Goal: Information Seeking & Learning: Learn about a topic

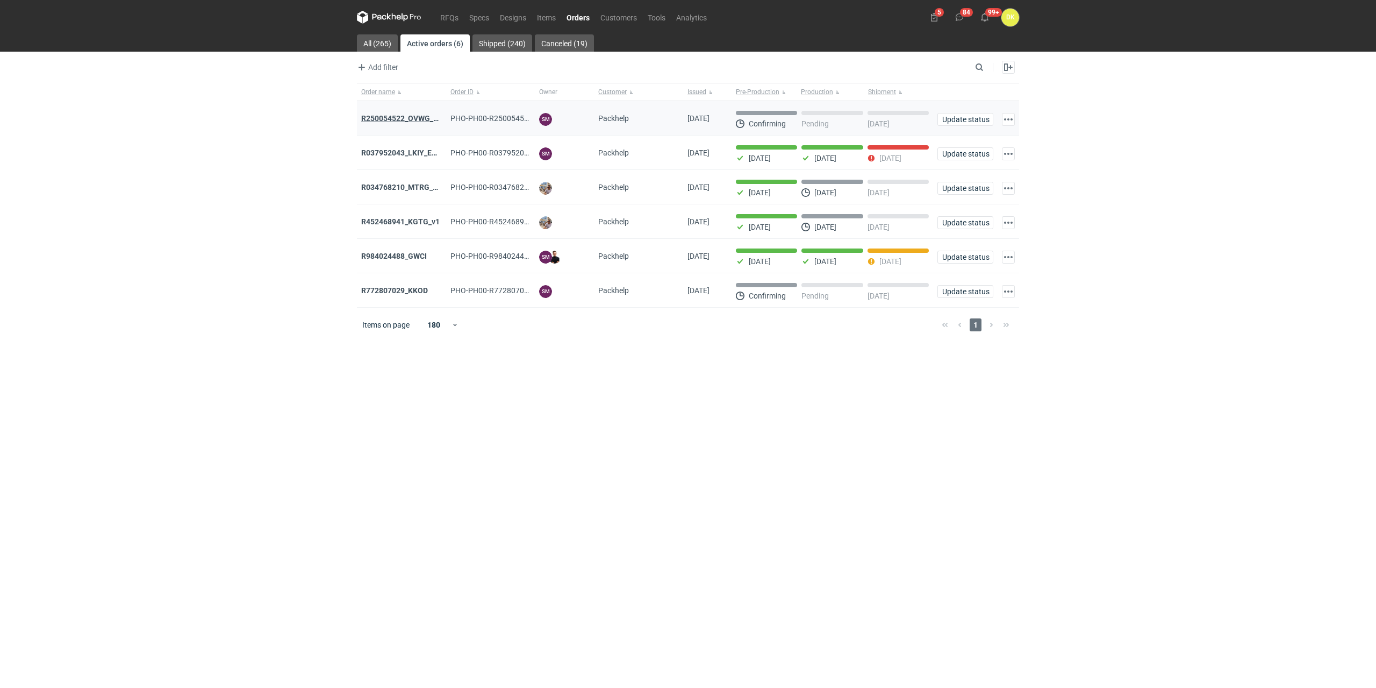
click at [389, 117] on strong "R250054522_OVWG_YVQE_WZOT_SLIO" at bounding box center [429, 118] width 136 height 9
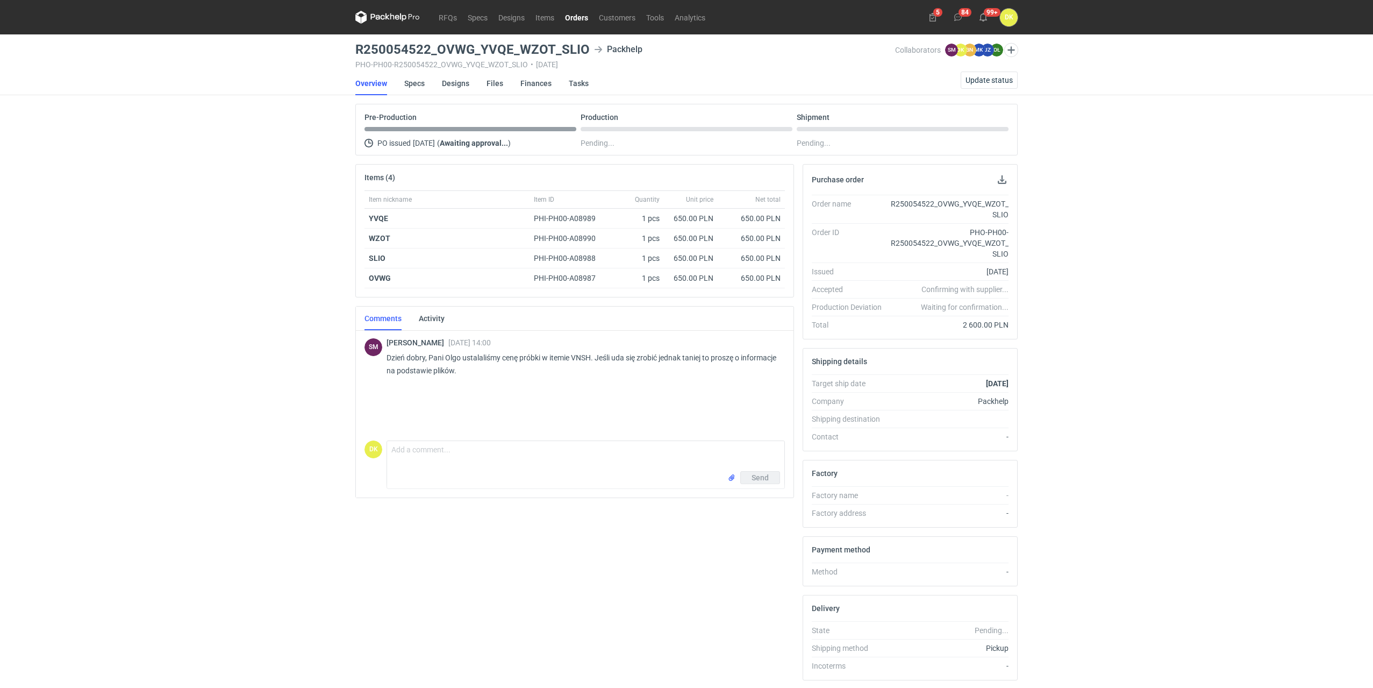
click at [580, 355] on p "Dzień dobry, Pani Olgo ustalaliśmy cenę próbki w itemie VNSH. Jeśli uda się zro…" at bounding box center [582, 364] width 390 height 26
copy p "VNSH"
click at [463, 78] on link "Designs" at bounding box center [455, 84] width 27 height 24
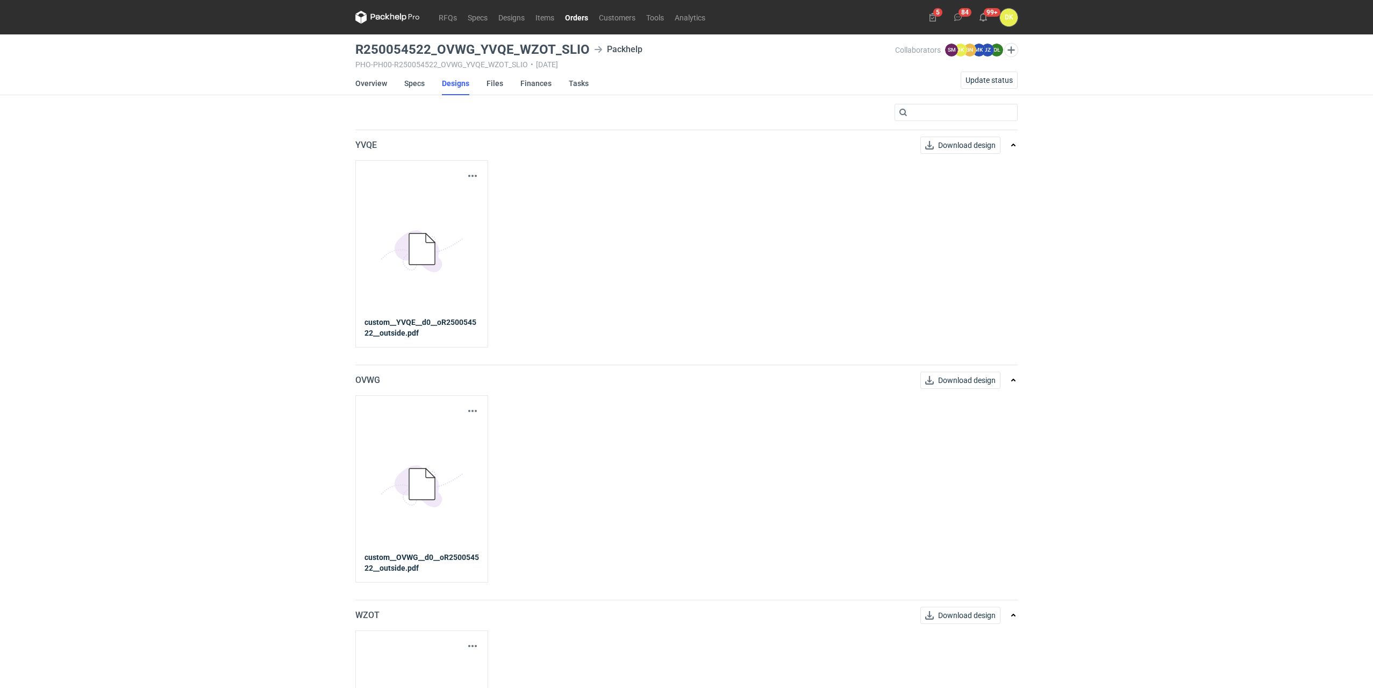
click at [403, 332] on strong "custom__YVQE__d0__oR250054522__outside.pdf" at bounding box center [422, 328] width 115 height 22
click at [473, 179] on button "button" at bounding box center [472, 175] width 13 height 13
click at [422, 197] on link "Download design part" at bounding box center [425, 199] width 99 height 17
click at [413, 86] on link "Specs" at bounding box center [414, 84] width 20 height 24
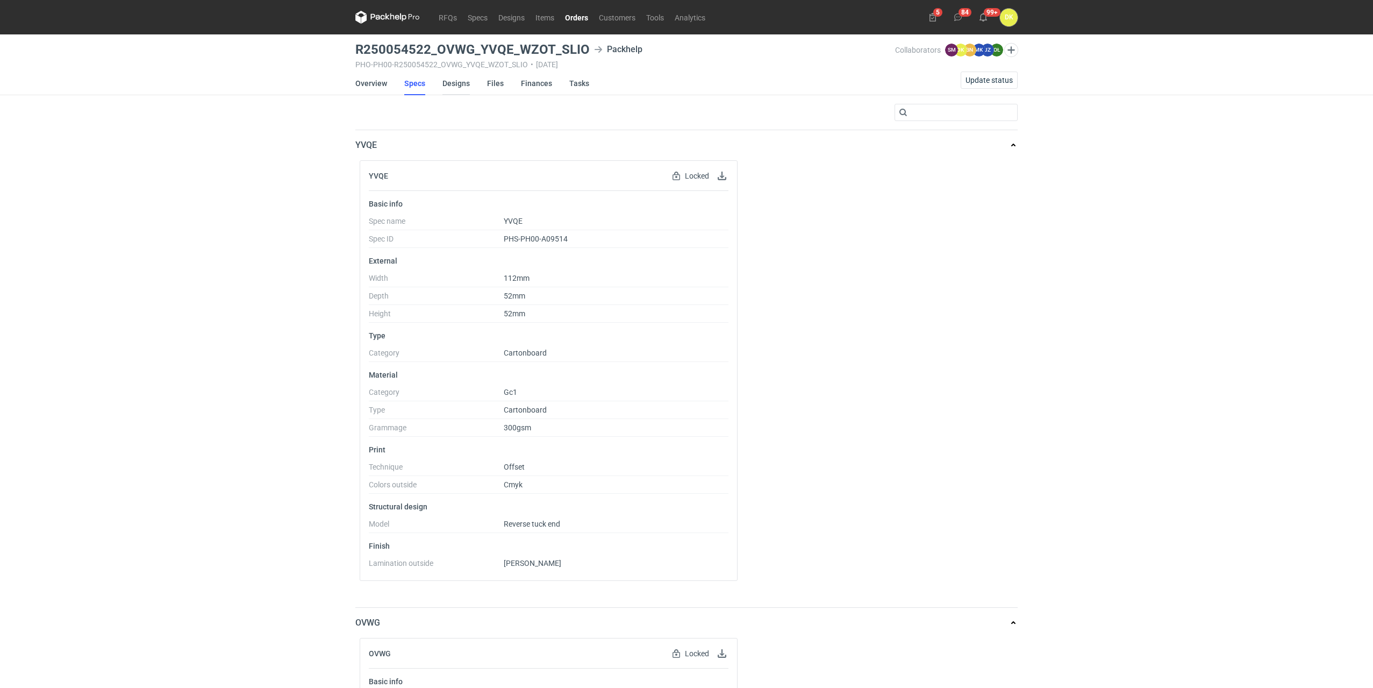
click at [453, 82] on link "Designs" at bounding box center [455, 84] width 27 height 24
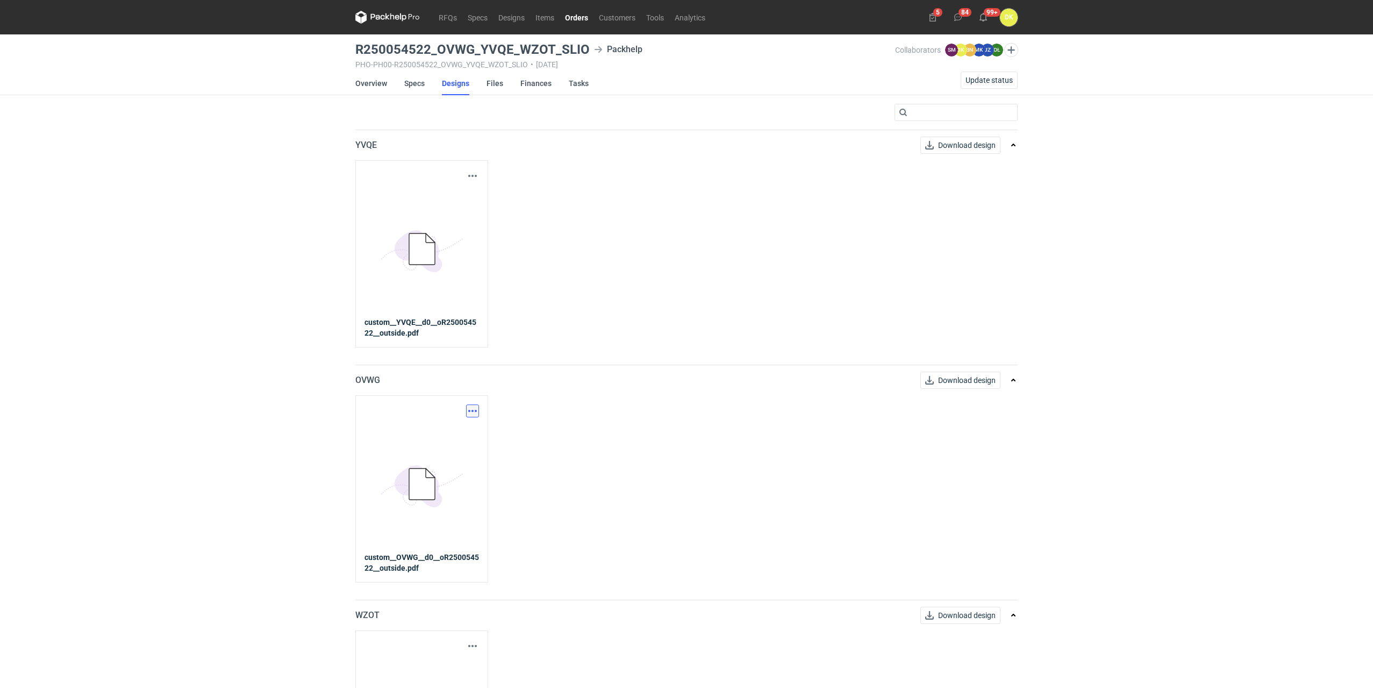
click at [474, 413] on button "button" at bounding box center [472, 410] width 13 height 13
click at [392, 436] on link "Download design part" at bounding box center [425, 434] width 99 height 17
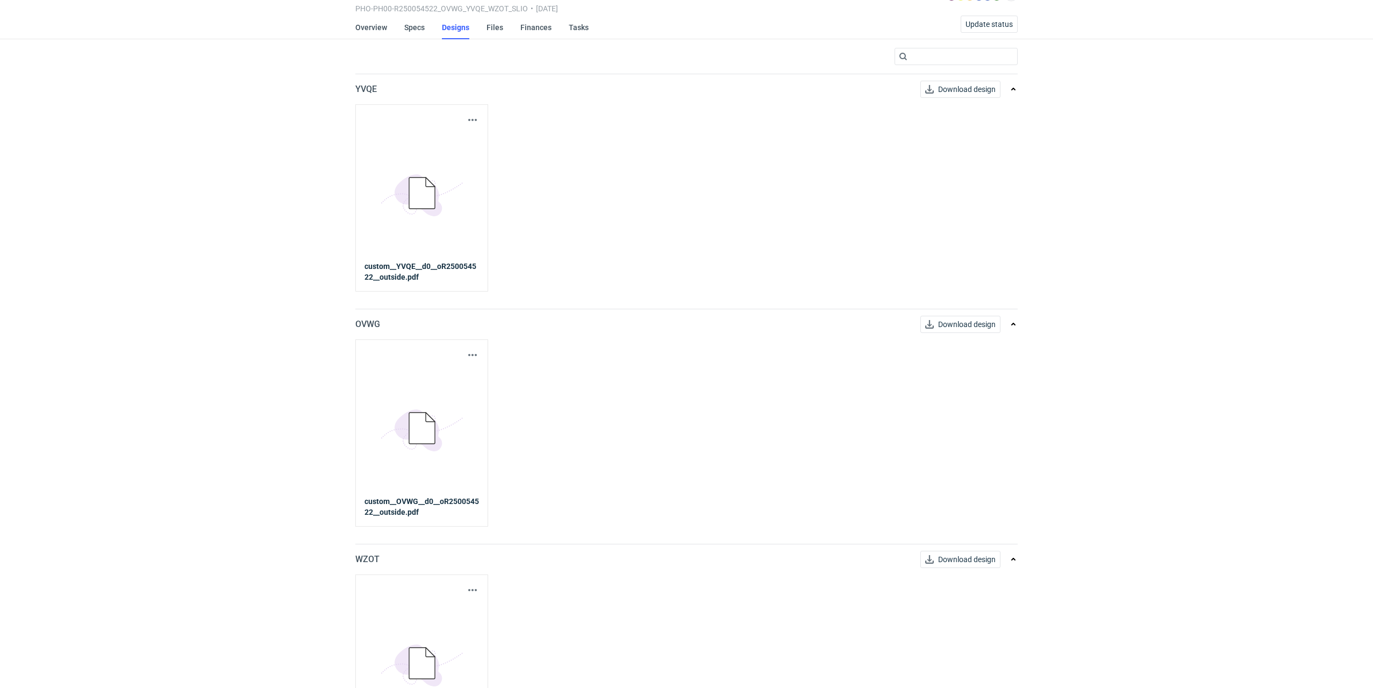
scroll to position [161, 0]
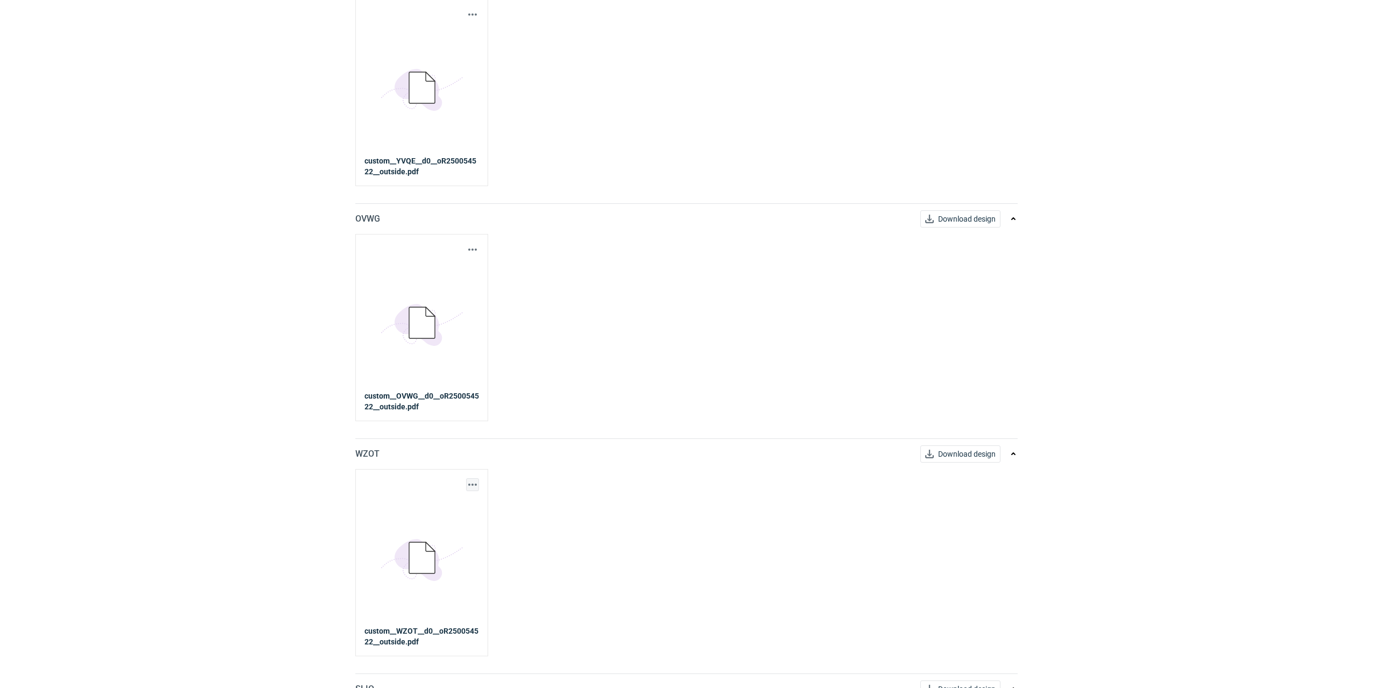
click at [472, 481] on button "button" at bounding box center [472, 484] width 13 height 13
click at [443, 505] on link "Download design part" at bounding box center [425, 507] width 99 height 17
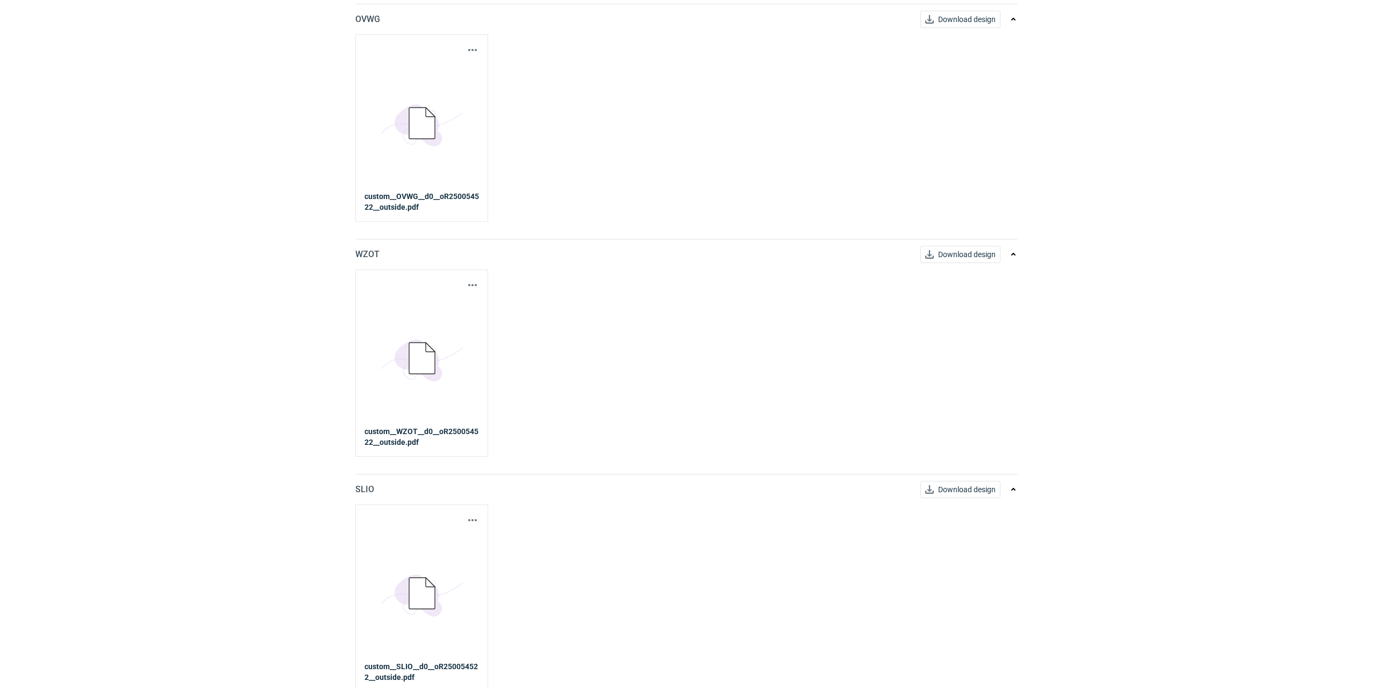
scroll to position [365, 0]
click at [469, 513] on button "button" at bounding box center [472, 516] width 13 height 13
click at [434, 539] on link "Download design part" at bounding box center [425, 539] width 99 height 17
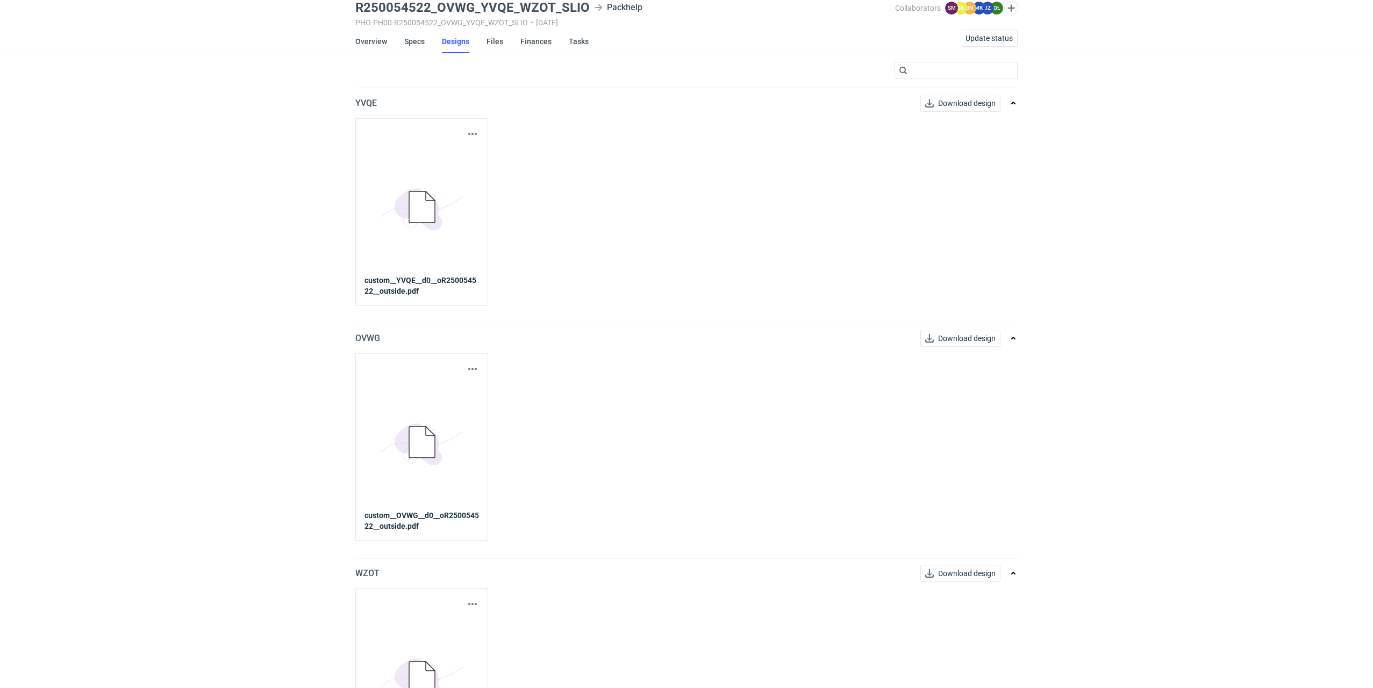
scroll to position [0, 0]
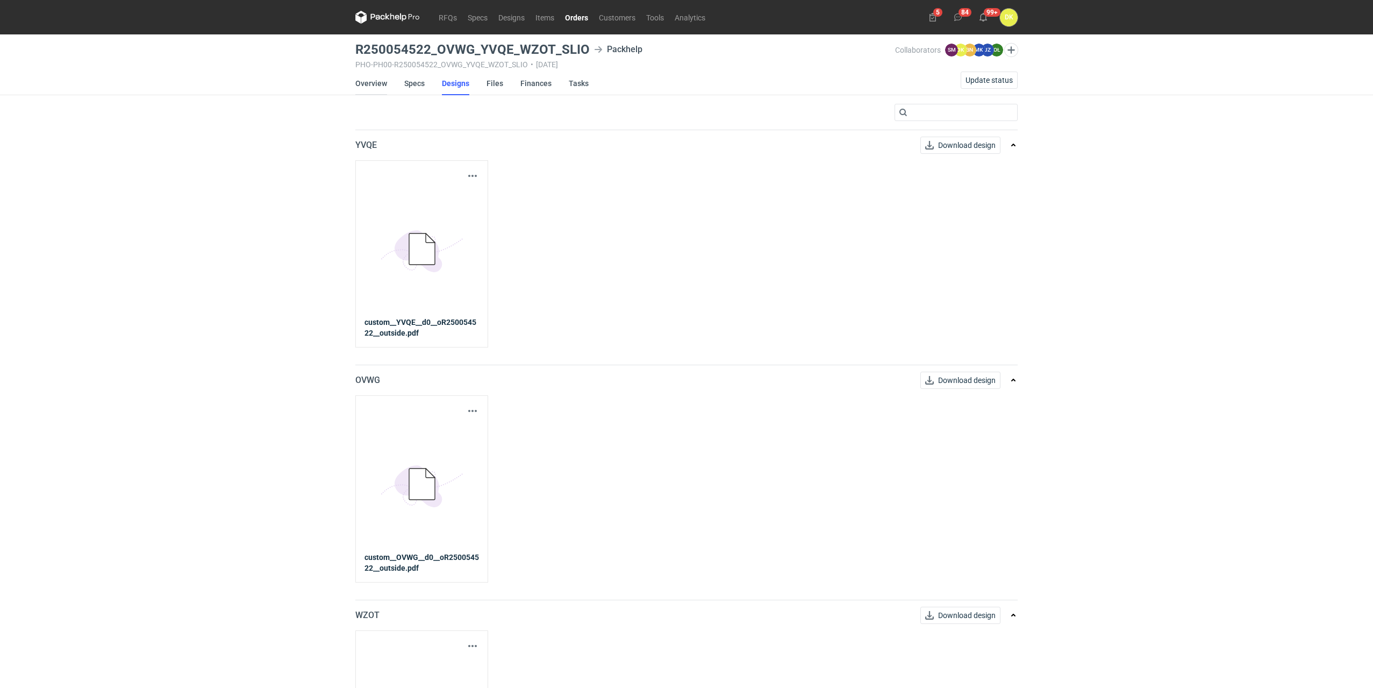
click at [368, 84] on link "Overview" at bounding box center [371, 84] width 32 height 24
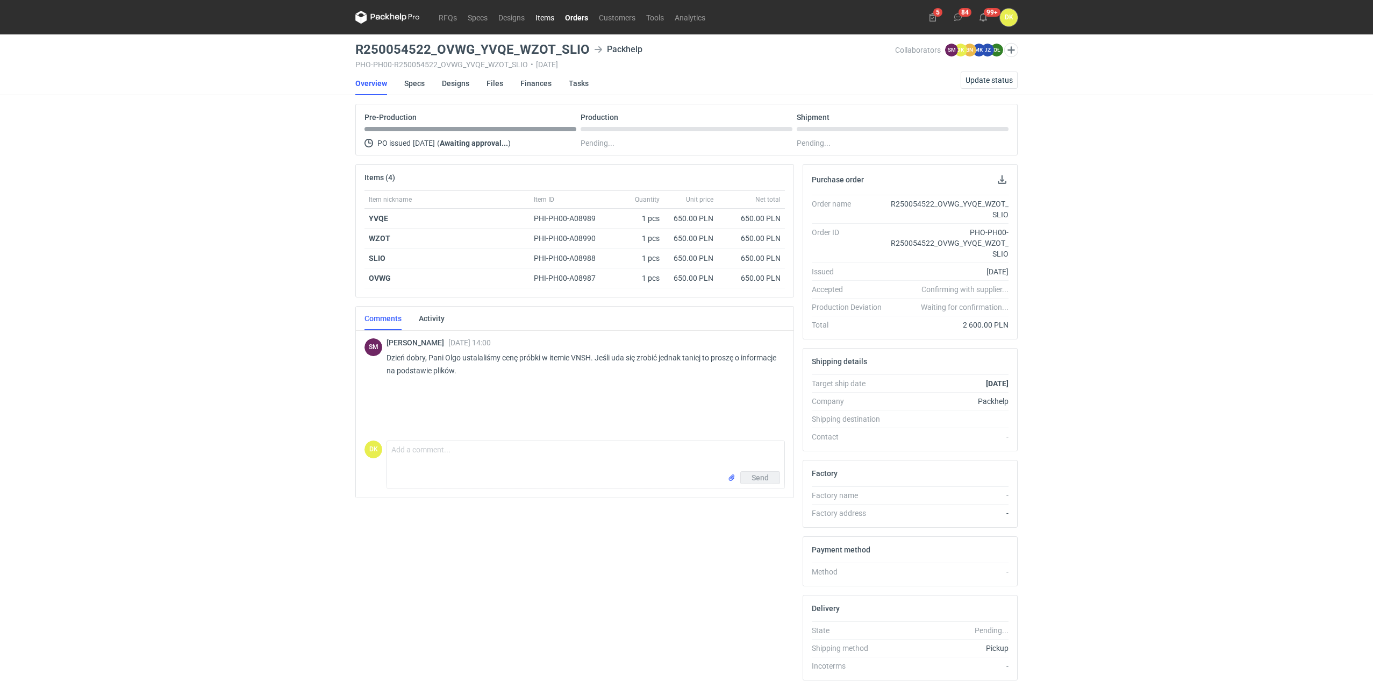
click at [540, 16] on link "Items" at bounding box center [545, 17] width 30 height 13
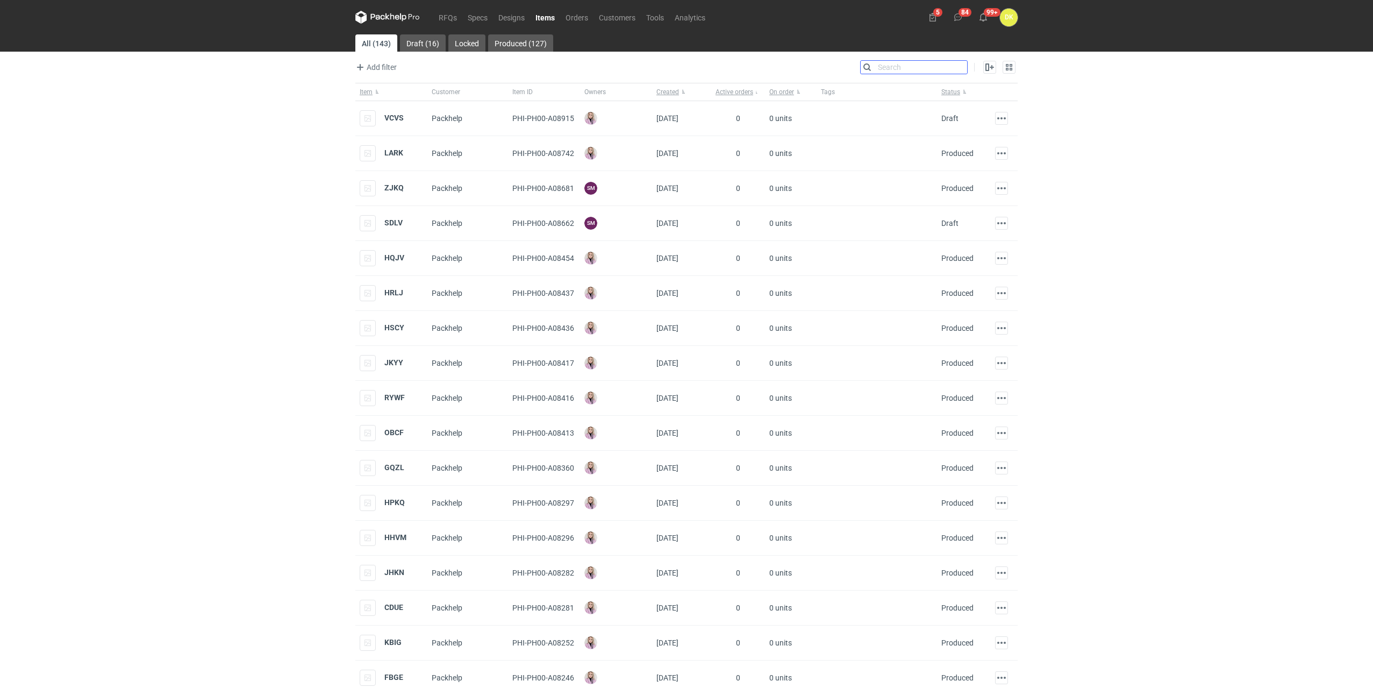
click at [959, 65] on input "Search" at bounding box center [914, 67] width 106 height 13
type input "V"
click at [458, 15] on link "RFQs" at bounding box center [447, 17] width 29 height 13
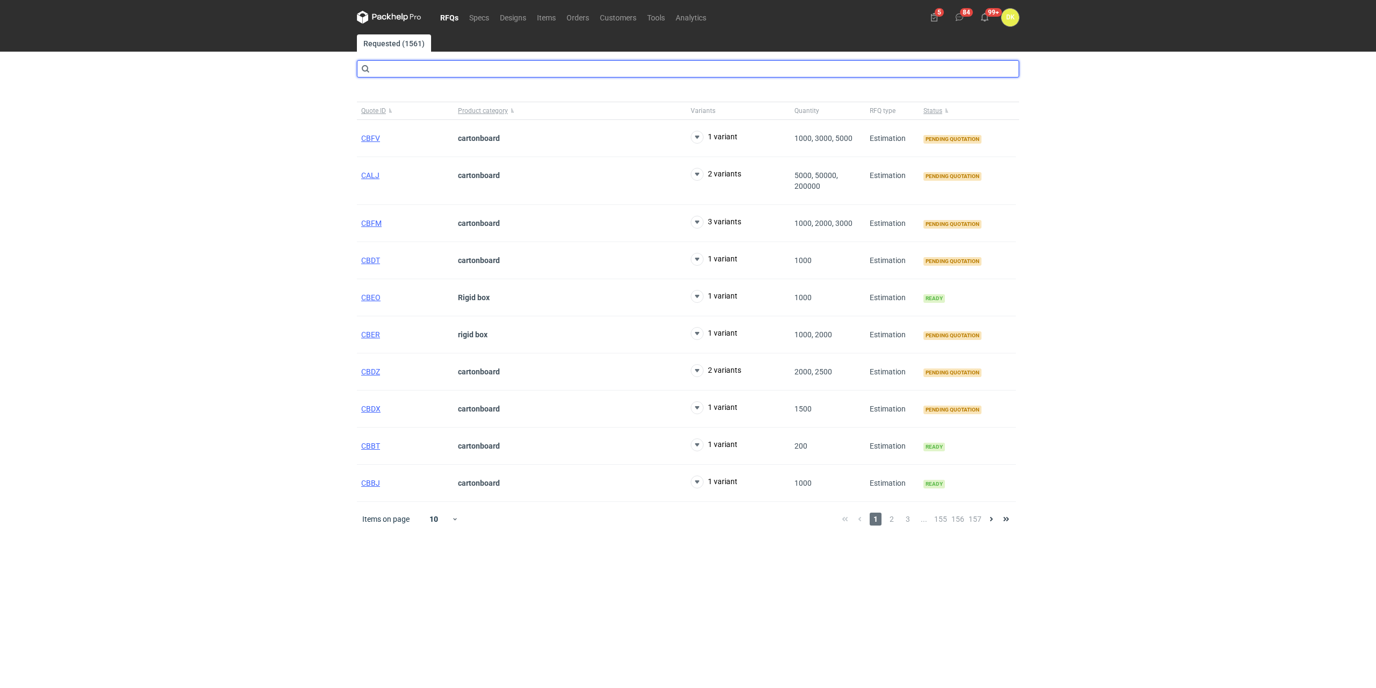
click at [482, 70] on input "text" at bounding box center [688, 68] width 662 height 17
click at [570, 13] on link "Orders" at bounding box center [577, 17] width 33 height 13
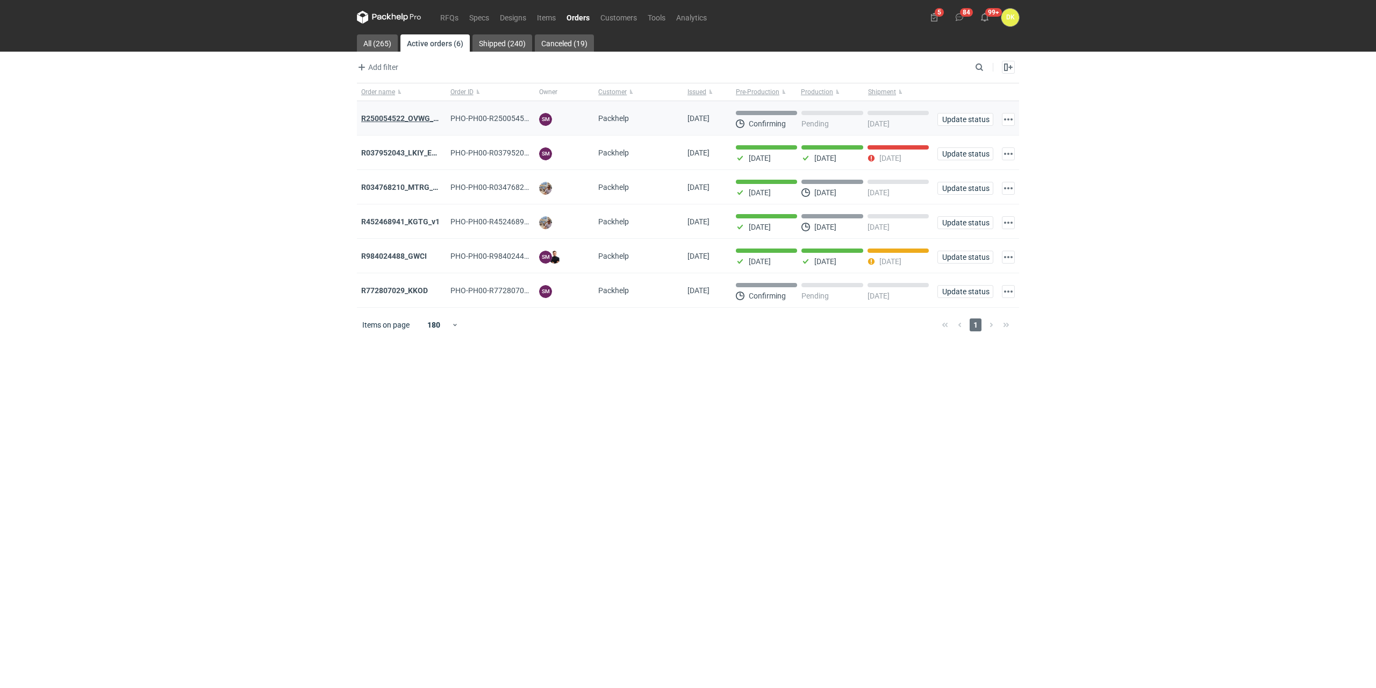
click at [397, 118] on strong "R250054522_OVWG_YVQE_WZOT_SLIO" at bounding box center [429, 118] width 136 height 9
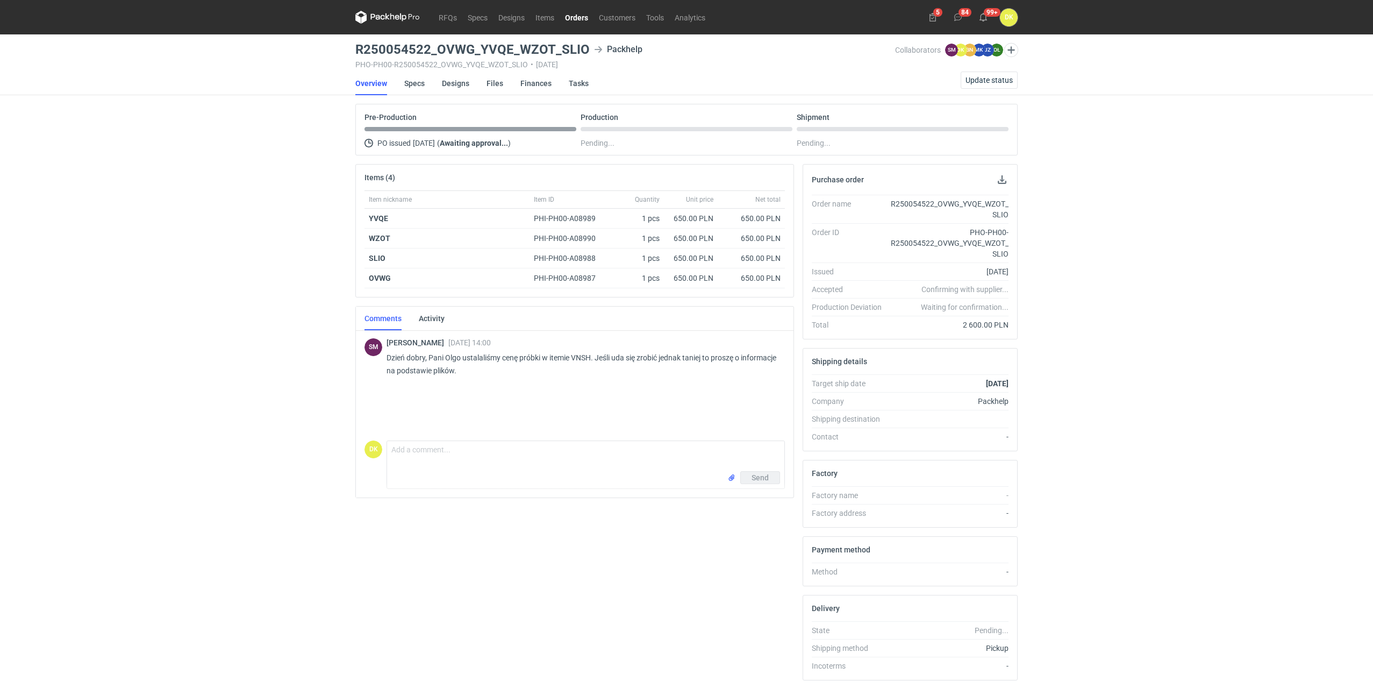
click at [489, 59] on div "R250054522_OVWG_YVQE_WZOT_SLIO Packhelp PHO-PH00-R250054522_OVWG_YVQE_WZOT_SLIO…" at bounding box center [625, 56] width 540 height 26
drag, startPoint x: 585, startPoint y: 48, endPoint x: 353, endPoint y: 48, distance: 232.3
click at [353, 48] on main "R250054522_OVWG_YVQE_WZOT_SLIO Packhelp PHO-PH00-R250054522_OVWG_YVQE_WZOT_SLIO…" at bounding box center [686, 378] width 671 height 689
copy h3 "R250054522_OVWG_YVQE_WZOT_SLIO"
click at [552, 21] on link "Items" at bounding box center [545, 17] width 30 height 13
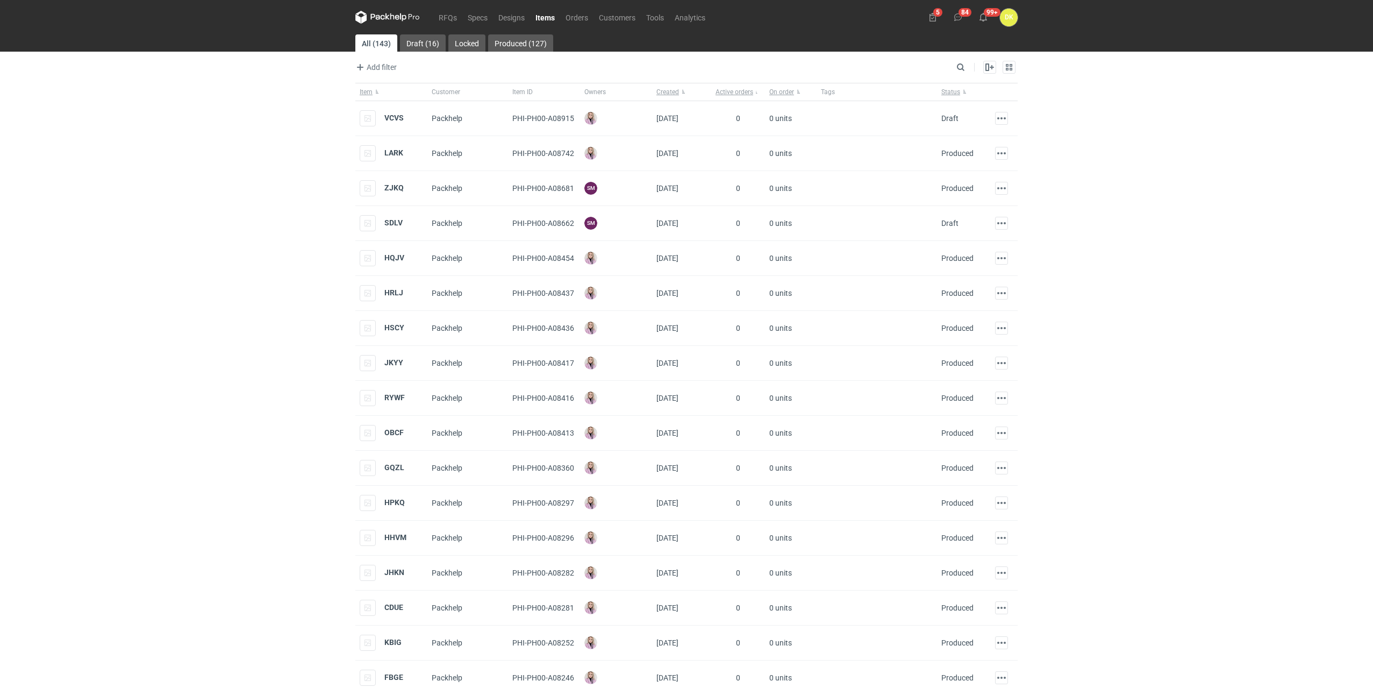
click at [546, 12] on link "Items" at bounding box center [545, 17] width 30 height 13
click at [396, 154] on strong "VNSH" at bounding box center [394, 152] width 20 height 9
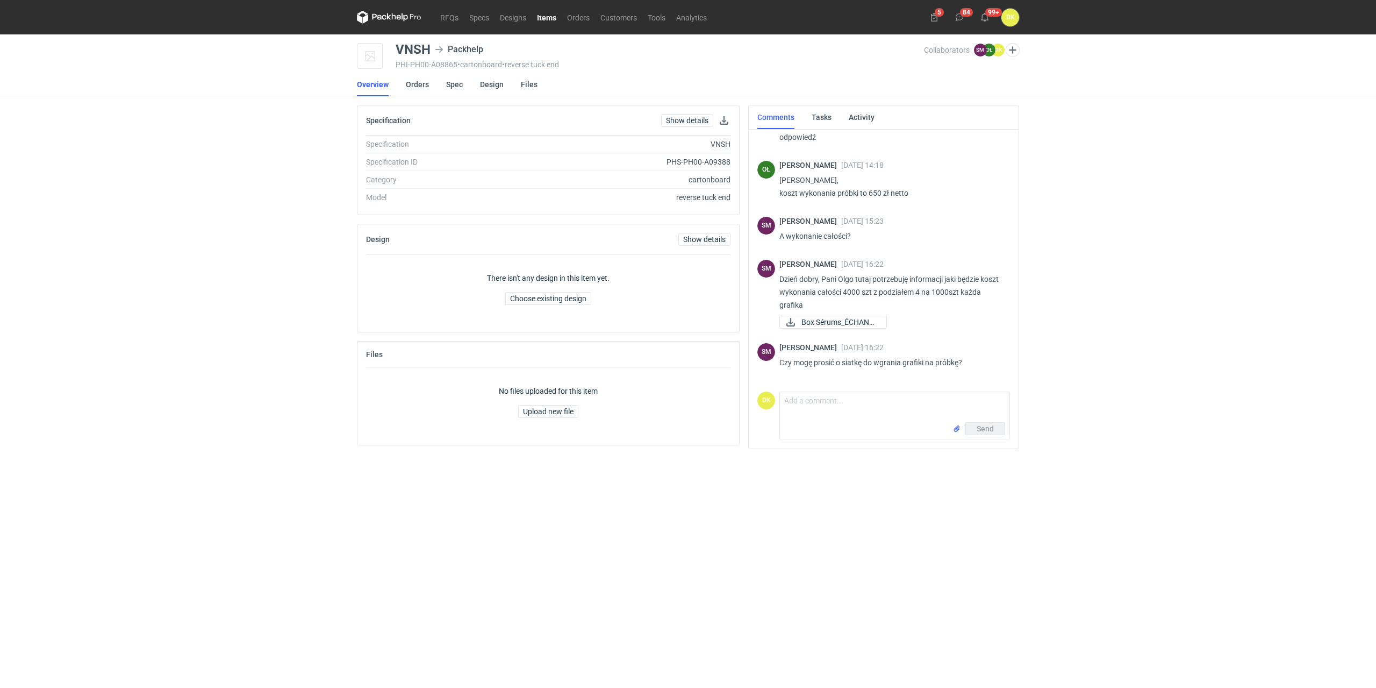
scroll to position [161, 0]
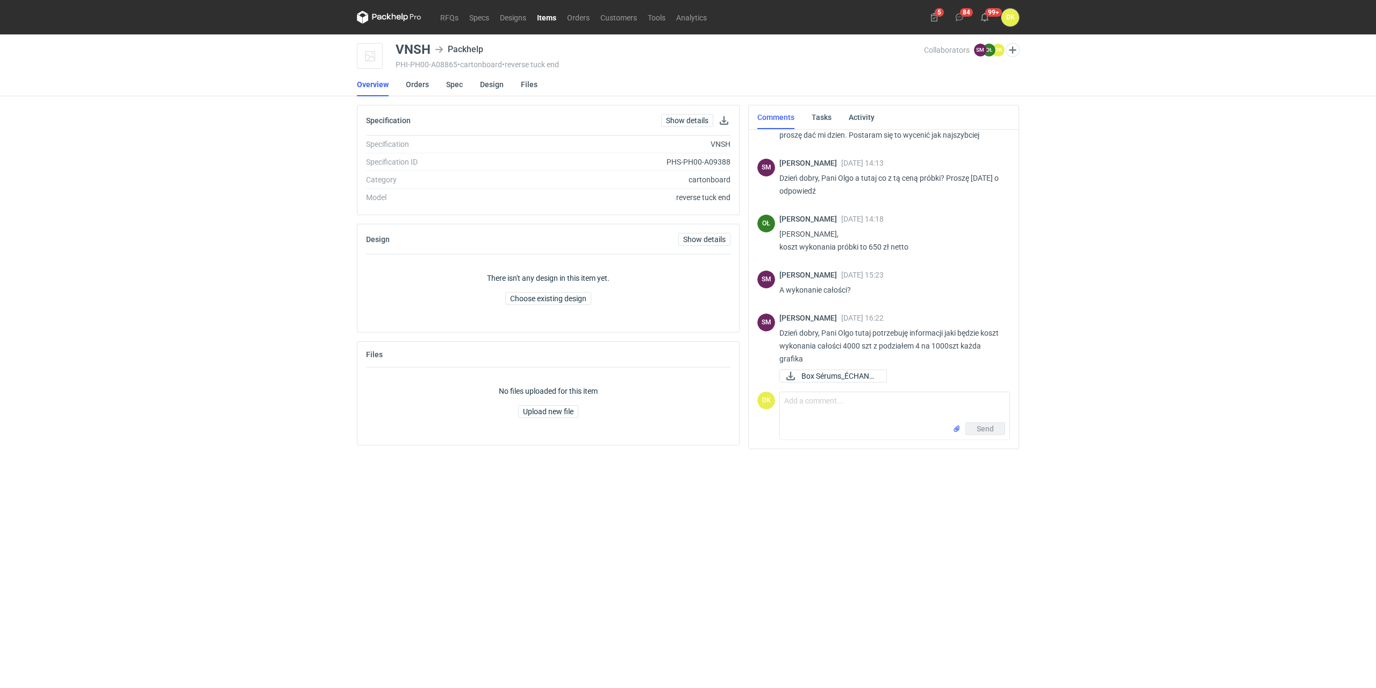
drag, startPoint x: 846, startPoint y: 336, endPoint x: 851, endPoint y: 337, distance: 5.5
click at [849, 337] on p "Dzień dobry, Pani Olgo tutaj potrzebuję informacji jaki będzie koszt wykonania …" at bounding box center [891, 345] width 222 height 39
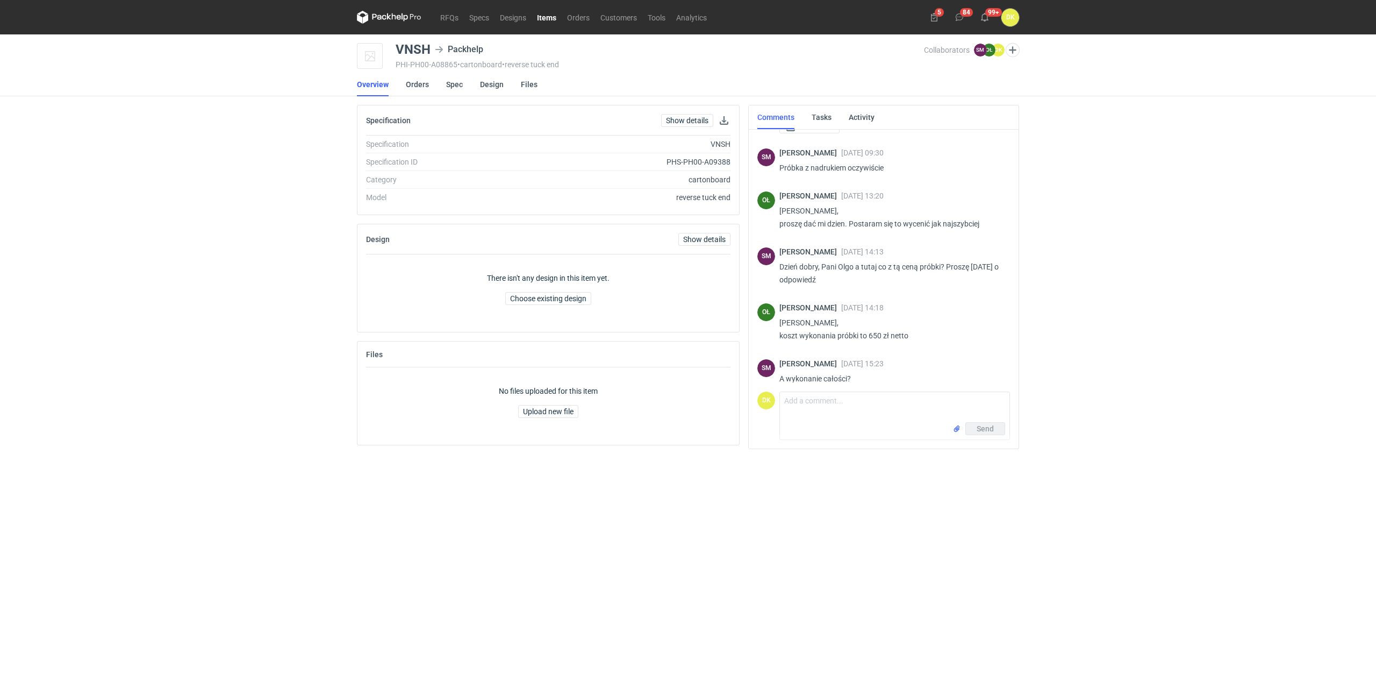
scroll to position [54, 0]
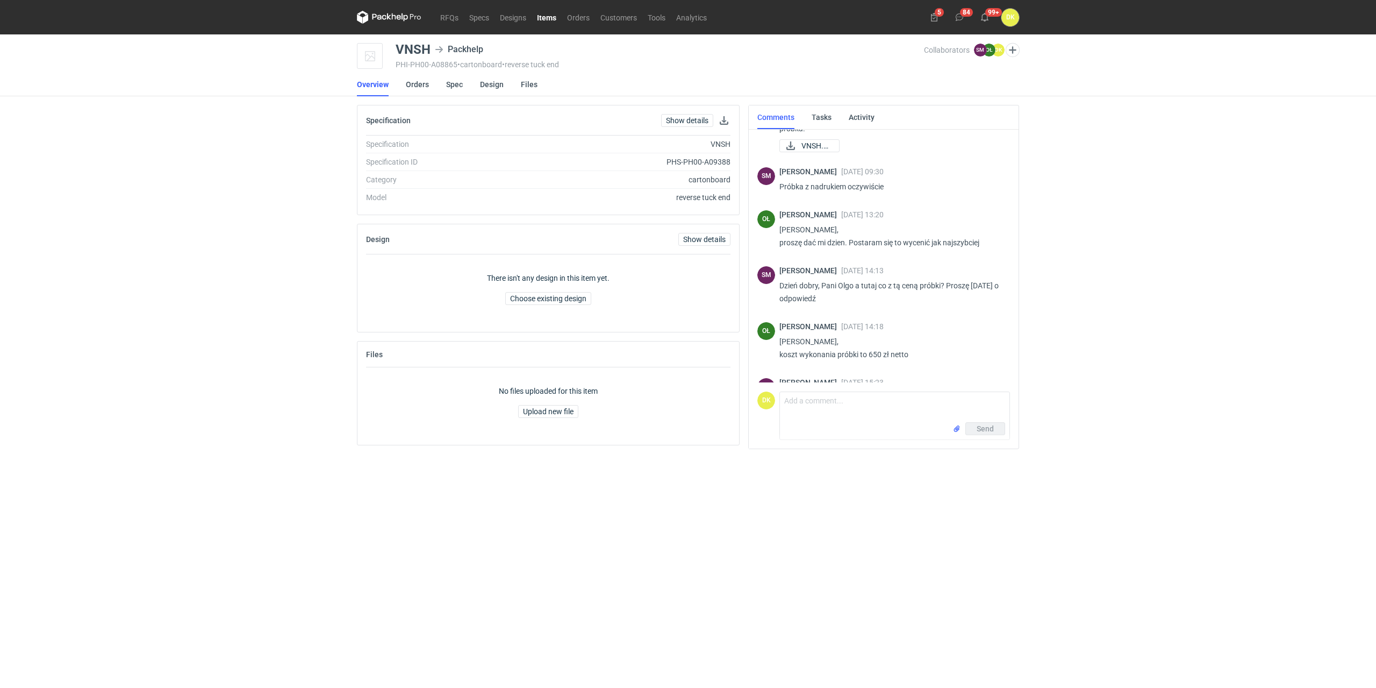
click at [883, 196] on div "Sebastian Markut 31 Jul 2025 09:30 Próbka z nadrukiem oczywiście" at bounding box center [891, 182] width 222 height 30
click at [820, 244] on p "Panie Sebastianie, proszę dać mi dzien. Postaram się to wycenić jak najszybciej" at bounding box center [891, 236] width 222 height 26
drag, startPoint x: 813, startPoint y: 242, endPoint x: 900, endPoint y: 241, distance: 86.6
click at [900, 241] on p "Panie Sebastianie, proszę dać mi dzien. Postaram się to wycenić jak najszybciej" at bounding box center [891, 236] width 222 height 26
click at [801, 363] on div "Olga Łopatowicz 04 Aug 2025 14:18 Panie Sebastianie, koszt wykonania próbki to …" at bounding box center [891, 343] width 222 height 43
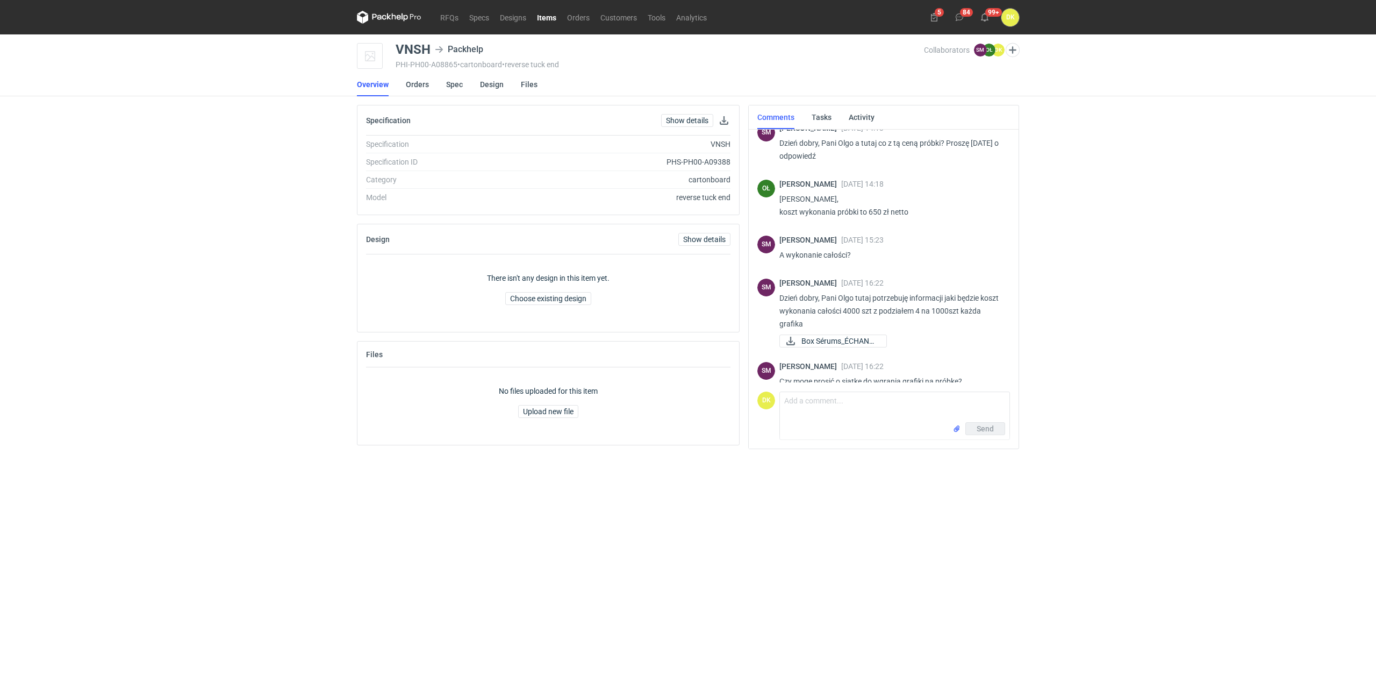
scroll to position [215, 0]
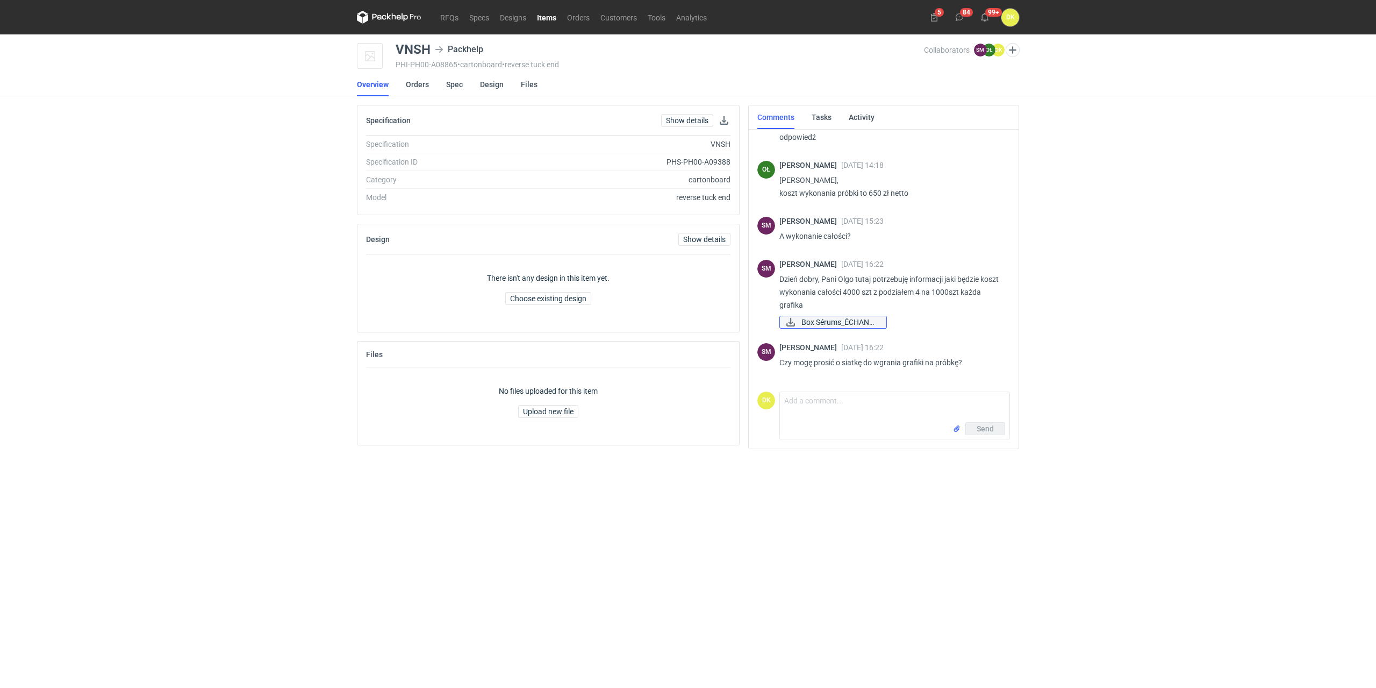
click at [867, 324] on span "Box Sérums_ÉCHANTI..." at bounding box center [840, 322] width 76 height 12
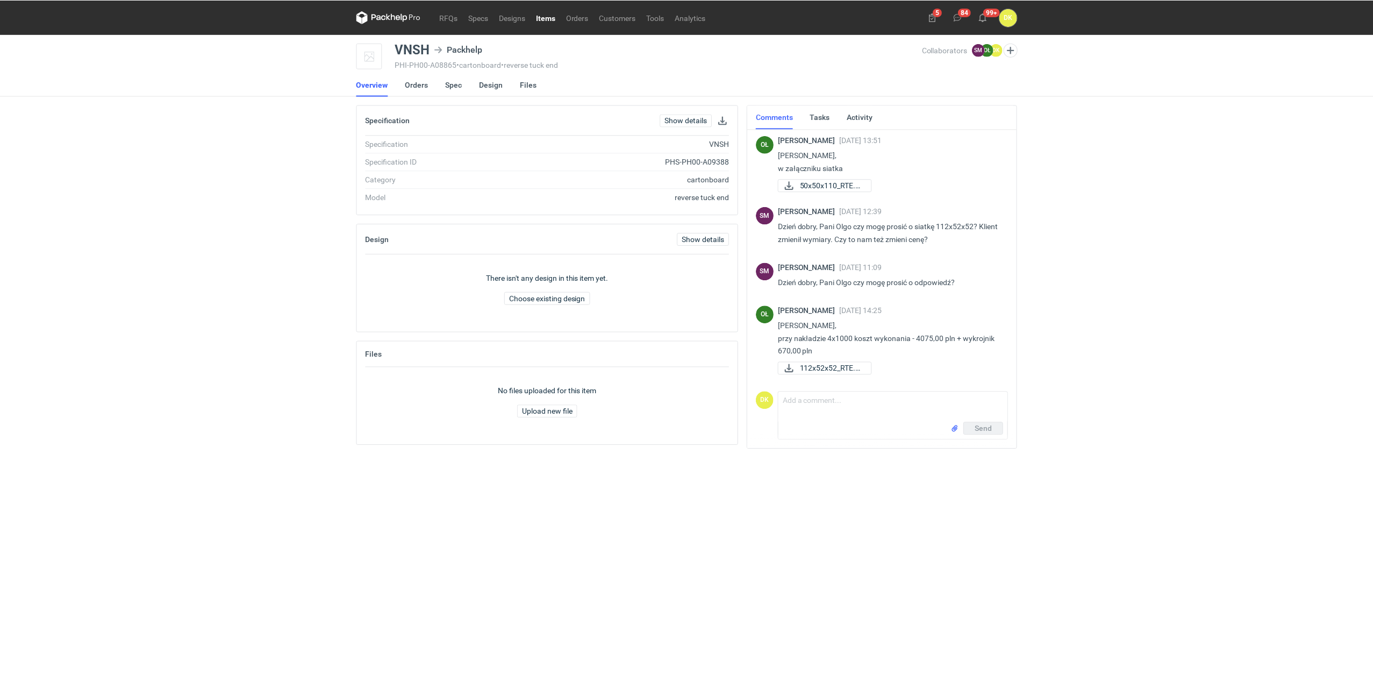
scroll to position [466, 0]
click at [412, 84] on link "Orders" at bounding box center [417, 85] width 23 height 24
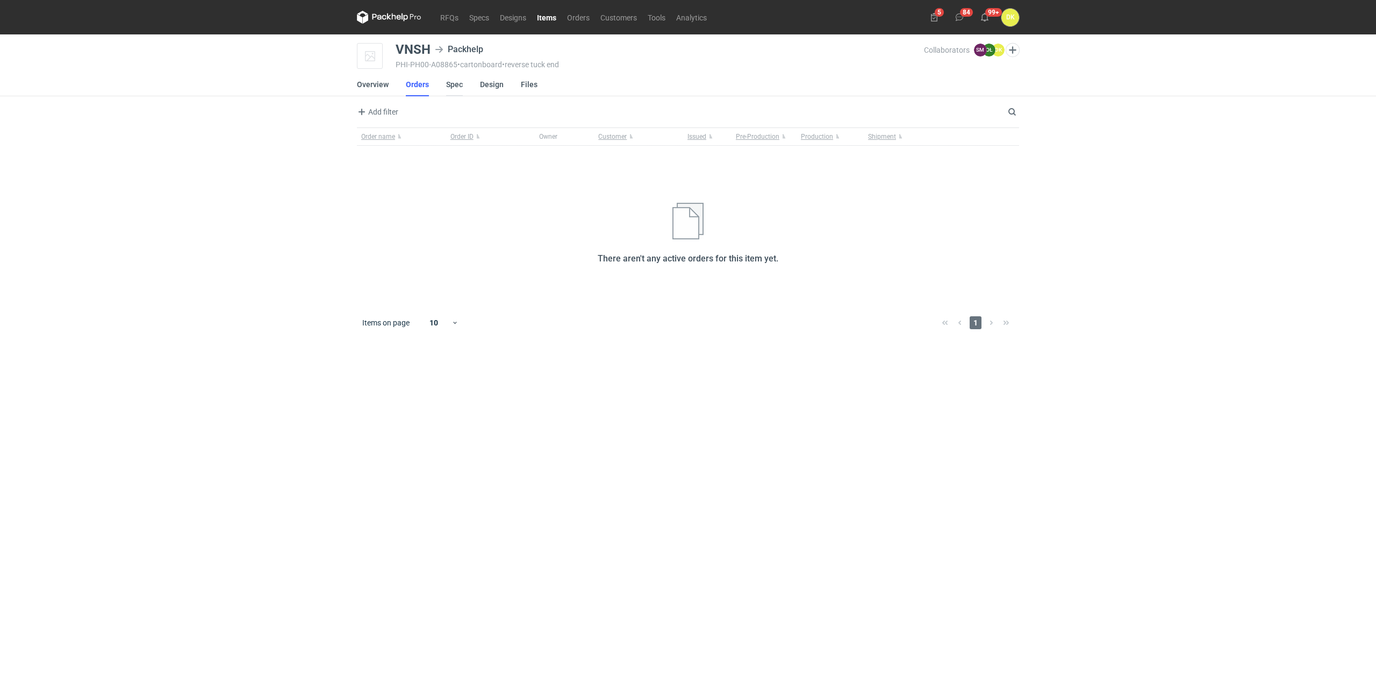
click at [451, 82] on link "Spec" at bounding box center [454, 85] width 17 height 24
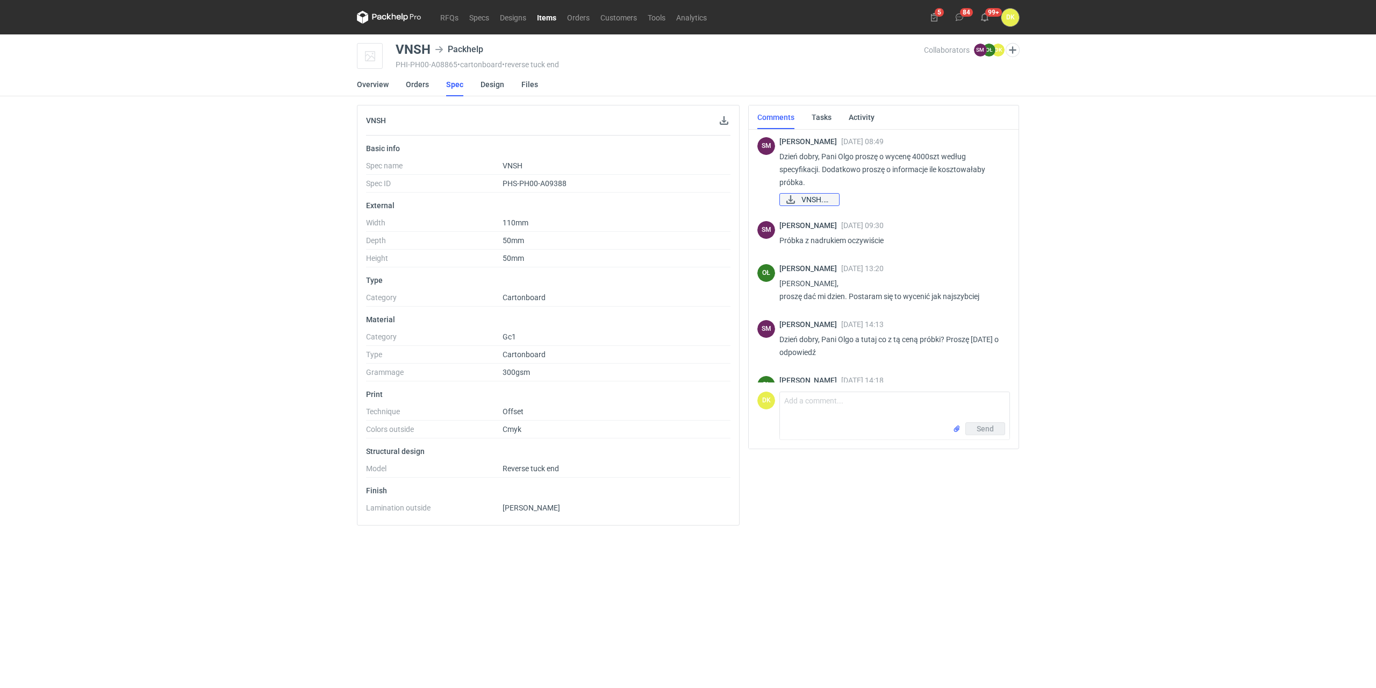
click at [820, 202] on span "VNSH.pdf" at bounding box center [816, 200] width 29 height 12
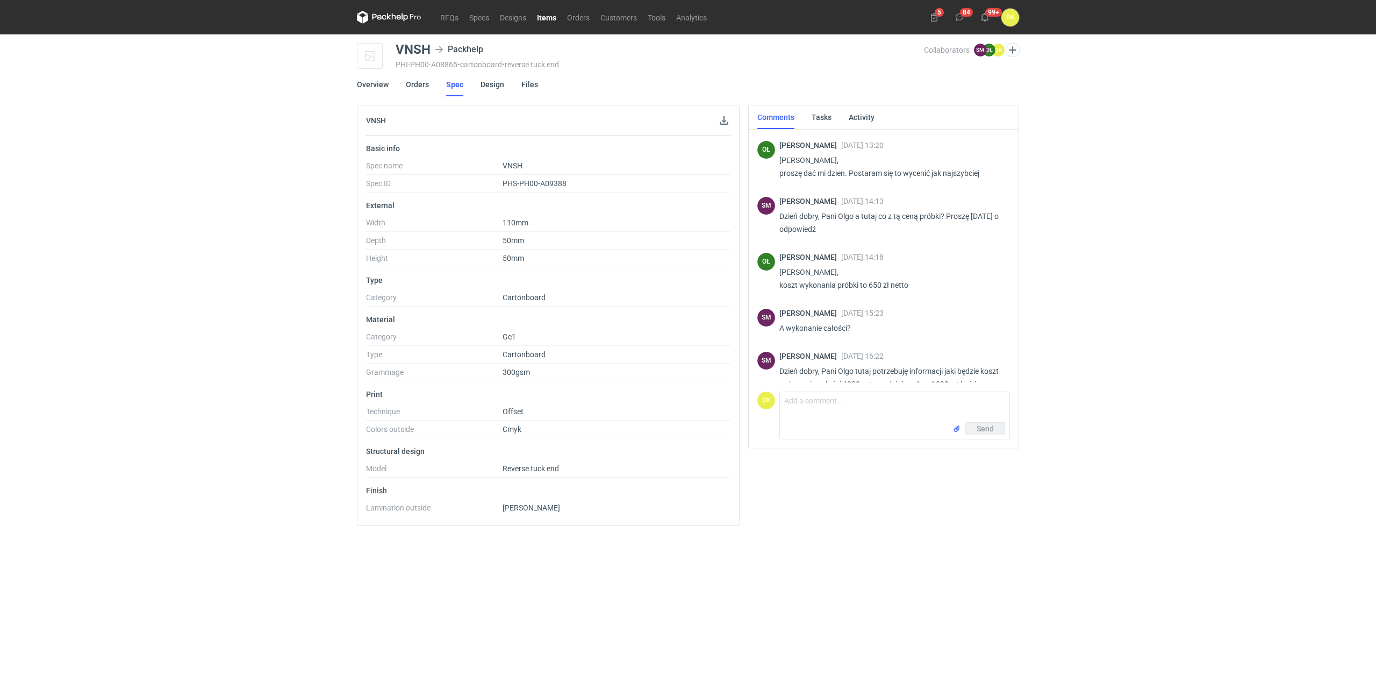
scroll to position [108, 0]
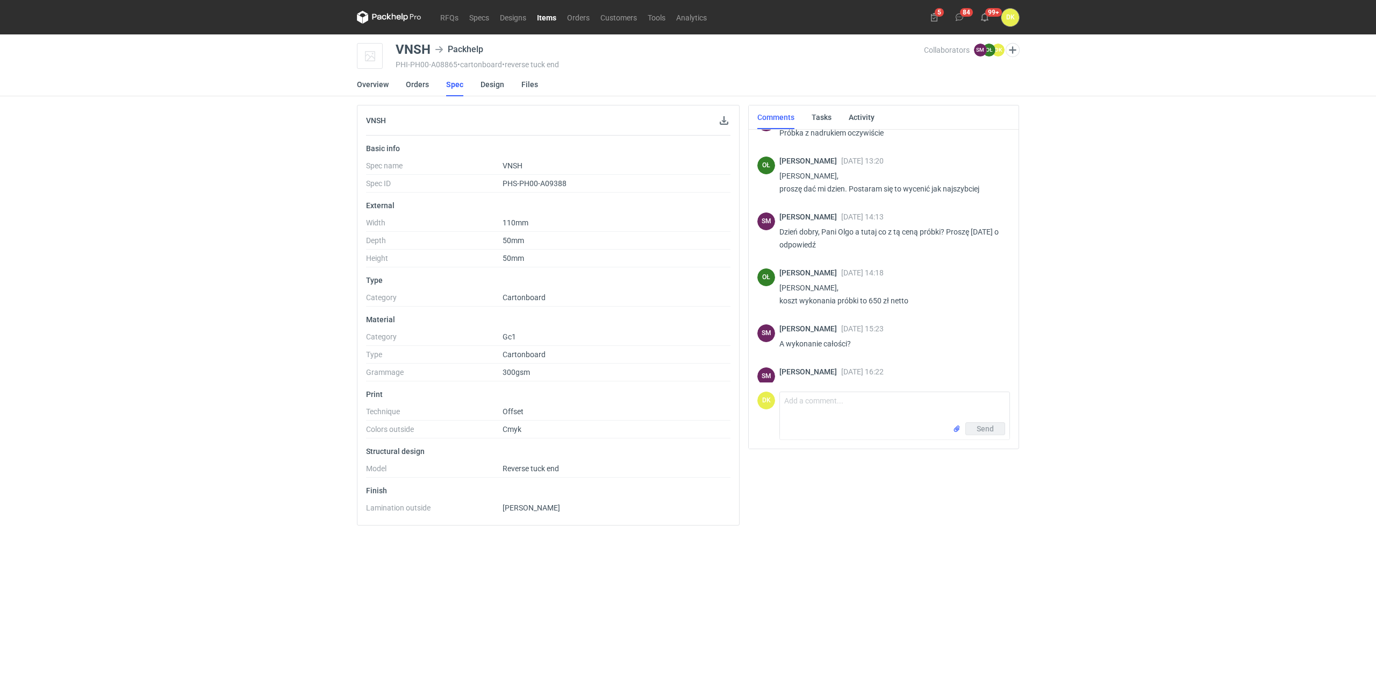
click at [403, 48] on div "VNSH" at bounding box center [413, 49] width 35 height 13
copy div "VNSH"
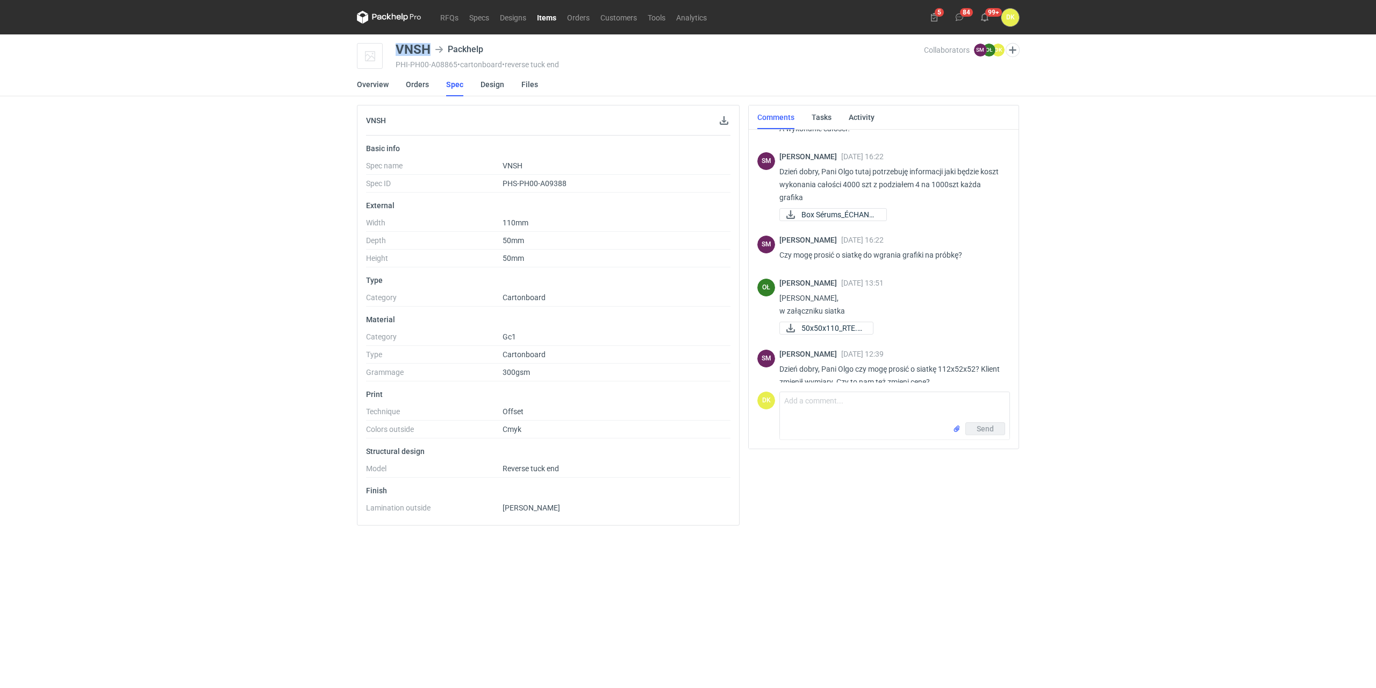
scroll to position [466, 0]
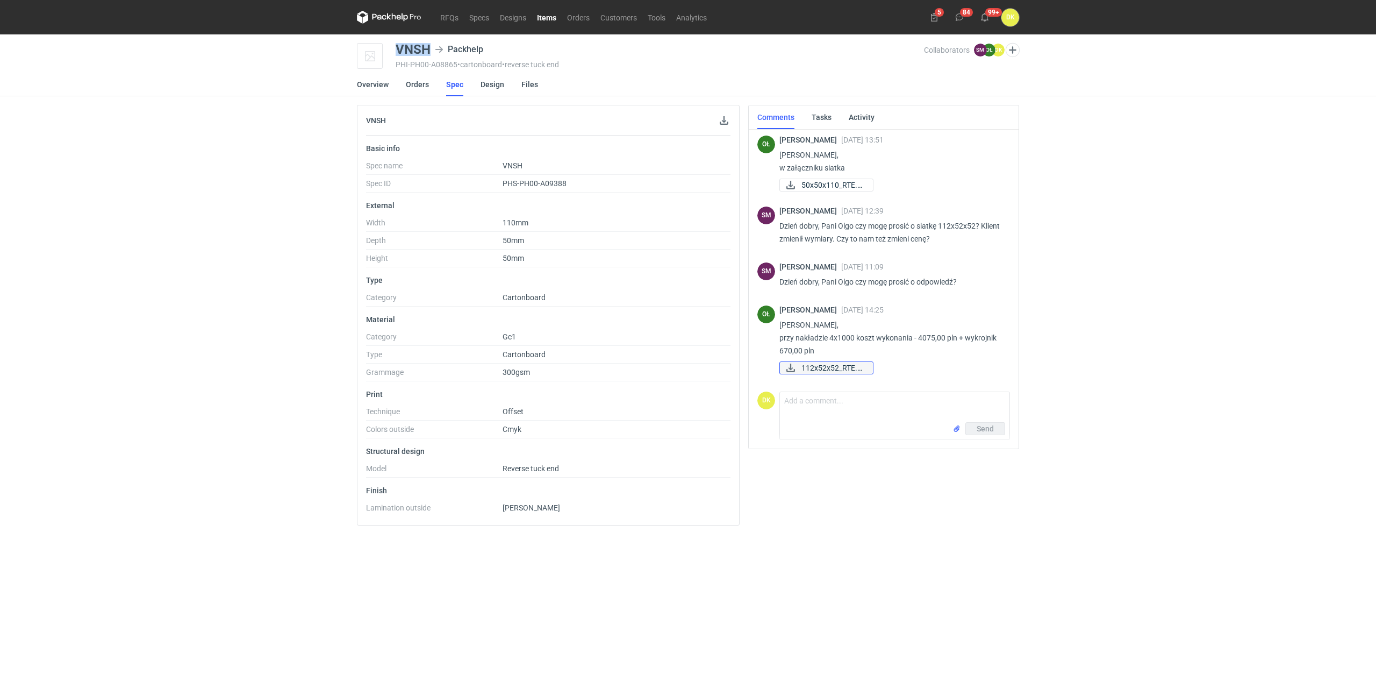
click at [839, 364] on span "112x52x52_RTE.pdf" at bounding box center [833, 368] width 63 height 12
drag, startPoint x: 793, startPoint y: 339, endPoint x: 880, endPoint y: 342, distance: 87.2
click at [880, 342] on p "Panie Sebastianie, przy nakładzie 4x1000 koszt wykonania - 4075,00 pln + wykroj…" at bounding box center [891, 337] width 222 height 39
drag, startPoint x: 919, startPoint y: 338, endPoint x: 937, endPoint y: 338, distance: 17.8
click at [937, 338] on p "Panie Sebastianie, przy nakładzie 4x1000 koszt wykonania - 4075,00 pln + wykroj…" at bounding box center [891, 337] width 222 height 39
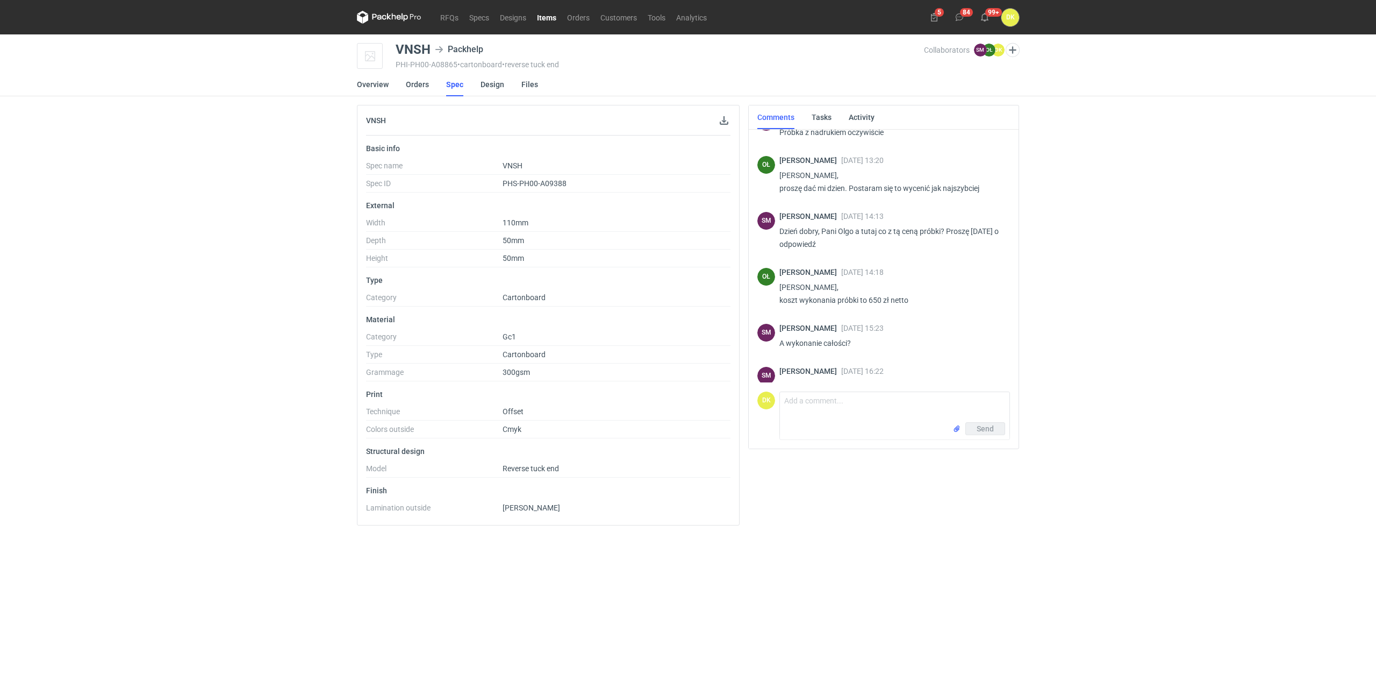
scroll to position [108, 0]
drag, startPoint x: 853, startPoint y: 304, endPoint x: 915, endPoint y: 297, distance: 62.8
click at [915, 297] on p "Panie Sebastianie, koszt wykonania próbki to 650 zł netto" at bounding box center [891, 294] width 222 height 26
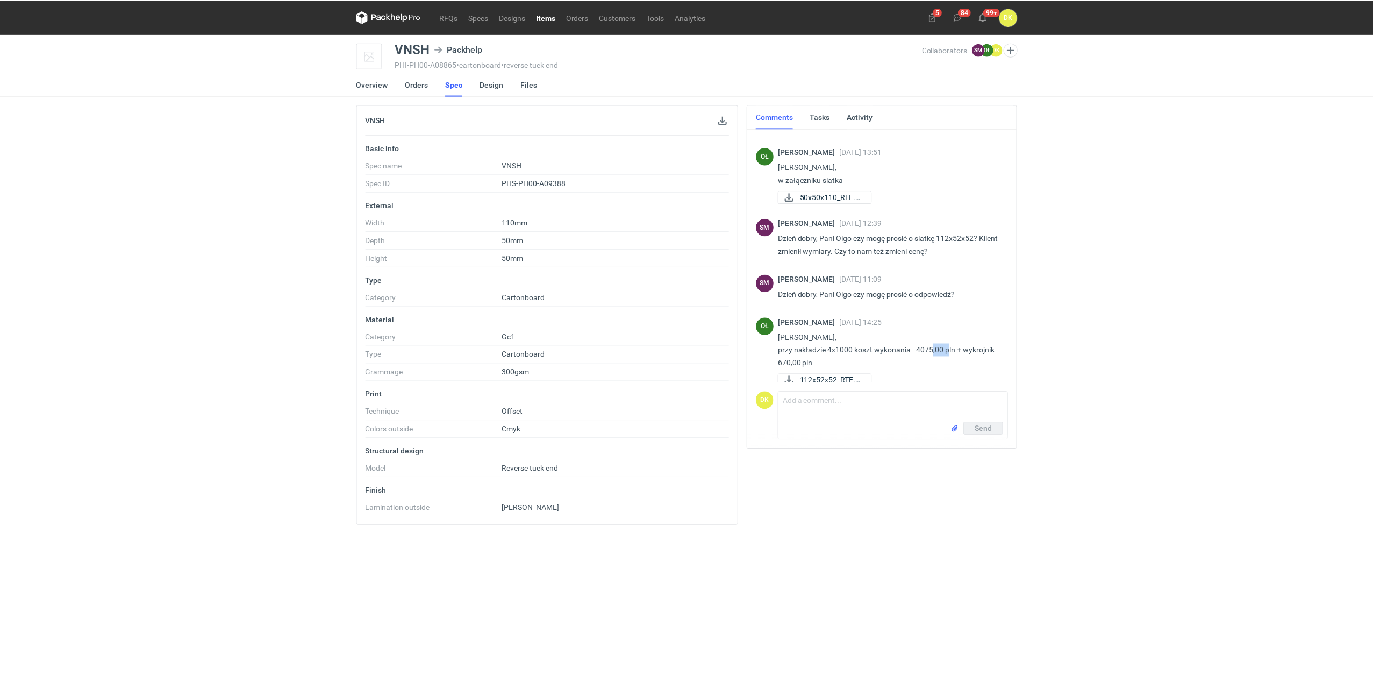
scroll to position [466, 0]
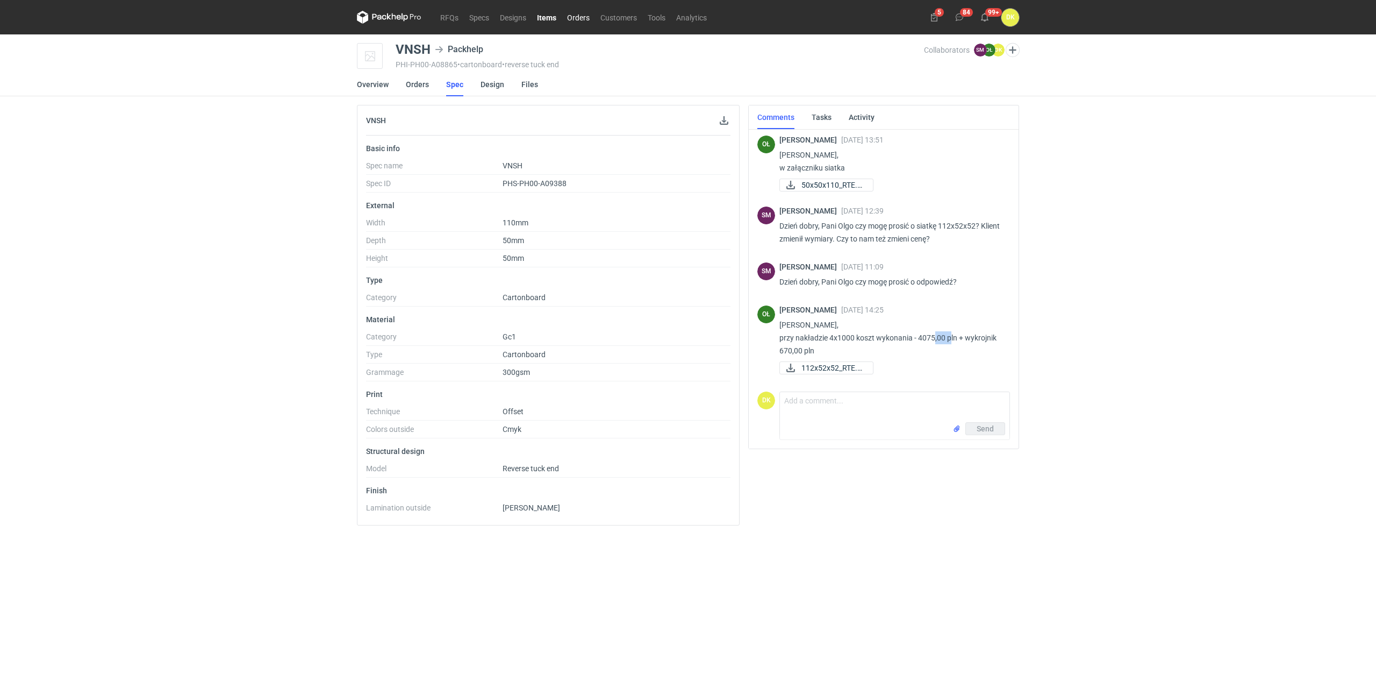
click at [581, 19] on link "Orders" at bounding box center [578, 17] width 33 height 13
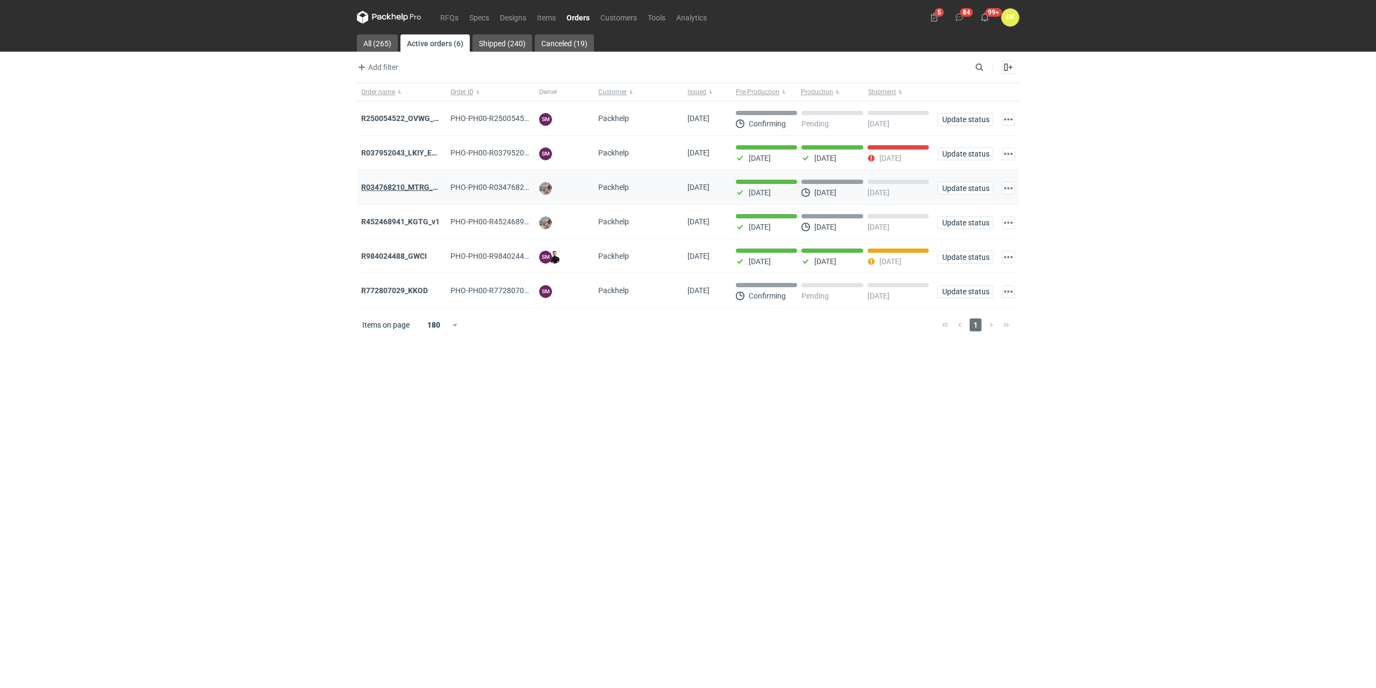
click at [415, 191] on strong "R034768210_MTRG_WCIR_XWSN" at bounding box center [418, 187] width 115 height 9
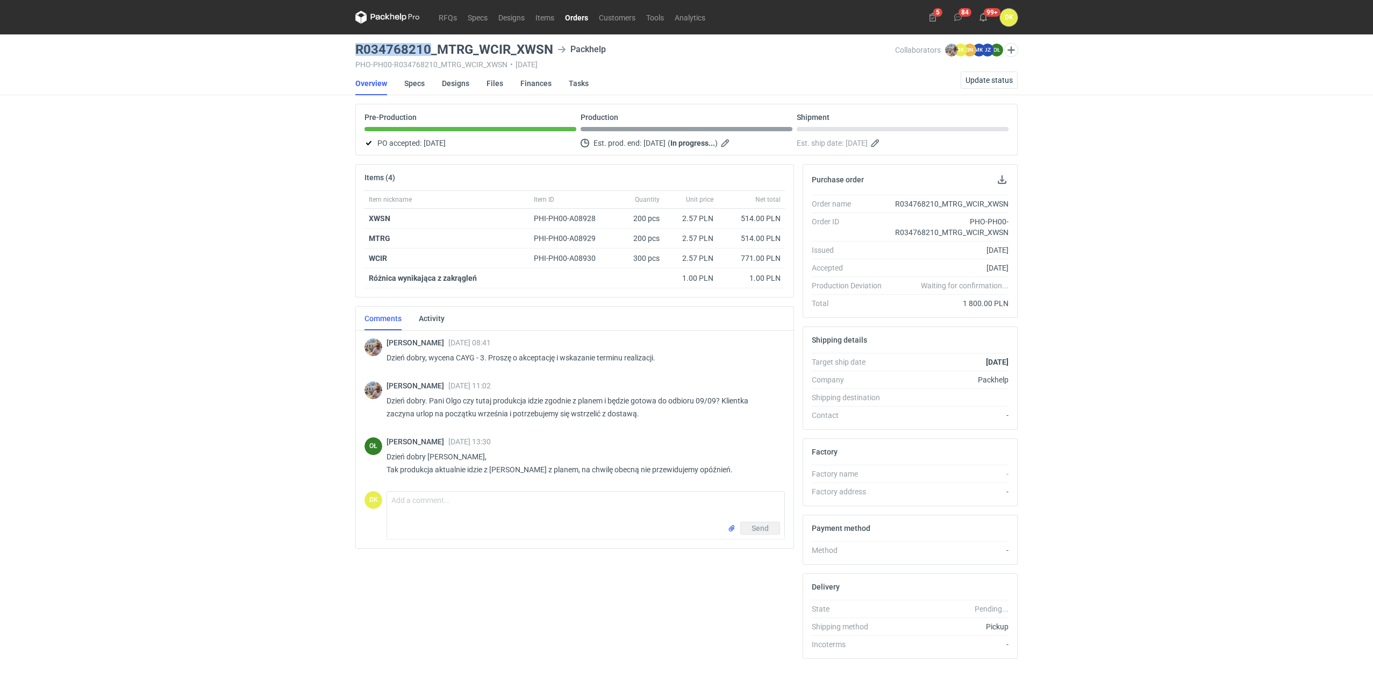
drag, startPoint x: 429, startPoint y: 48, endPoint x: 345, endPoint y: 52, distance: 84.0
click at [345, 52] on div "RFQs Specs Designs Items Orders Customers Tools Analytics 5 84 99+ DK Dominika …" at bounding box center [686, 344] width 1373 height 688
copy h3 "R034768210"
click at [1302, 260] on div "RFQs Specs Designs Items Orders Customers Tools Analytics 5 84 99+ DK Dominika …" at bounding box center [686, 344] width 1373 height 688
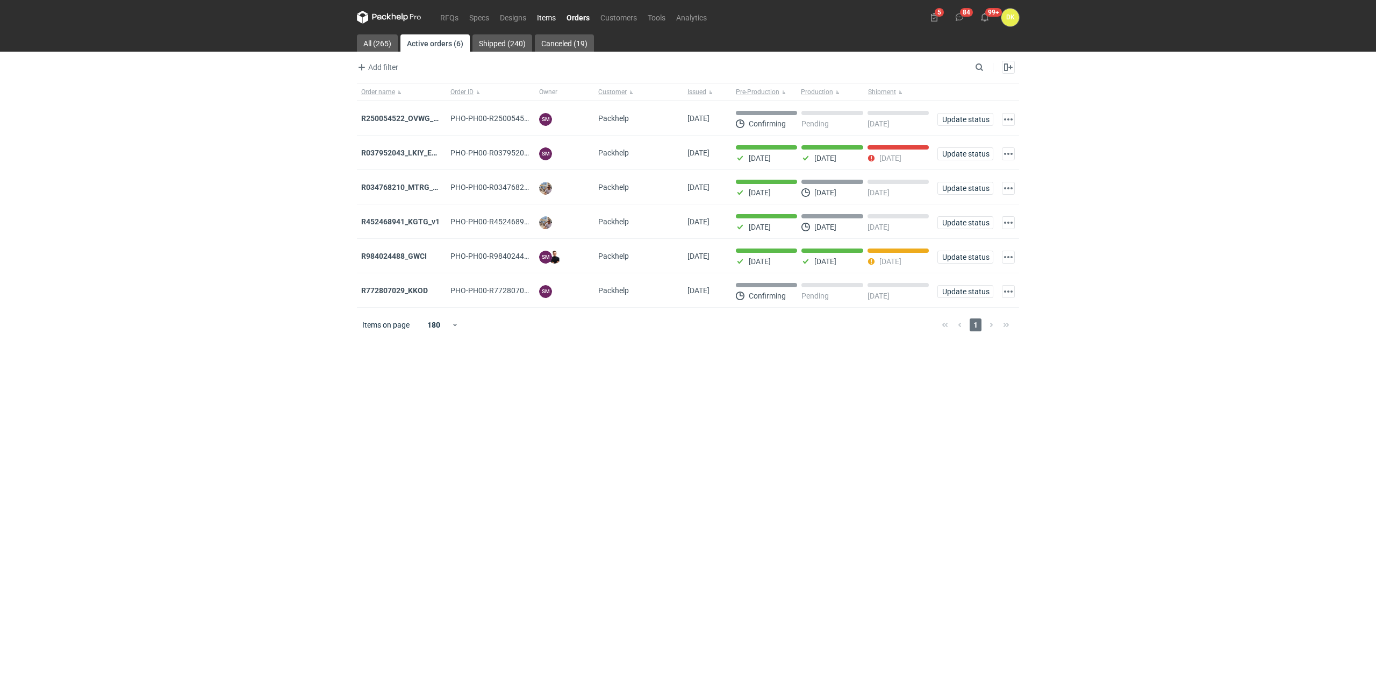
click at [539, 11] on link "Items" at bounding box center [547, 17] width 30 height 13
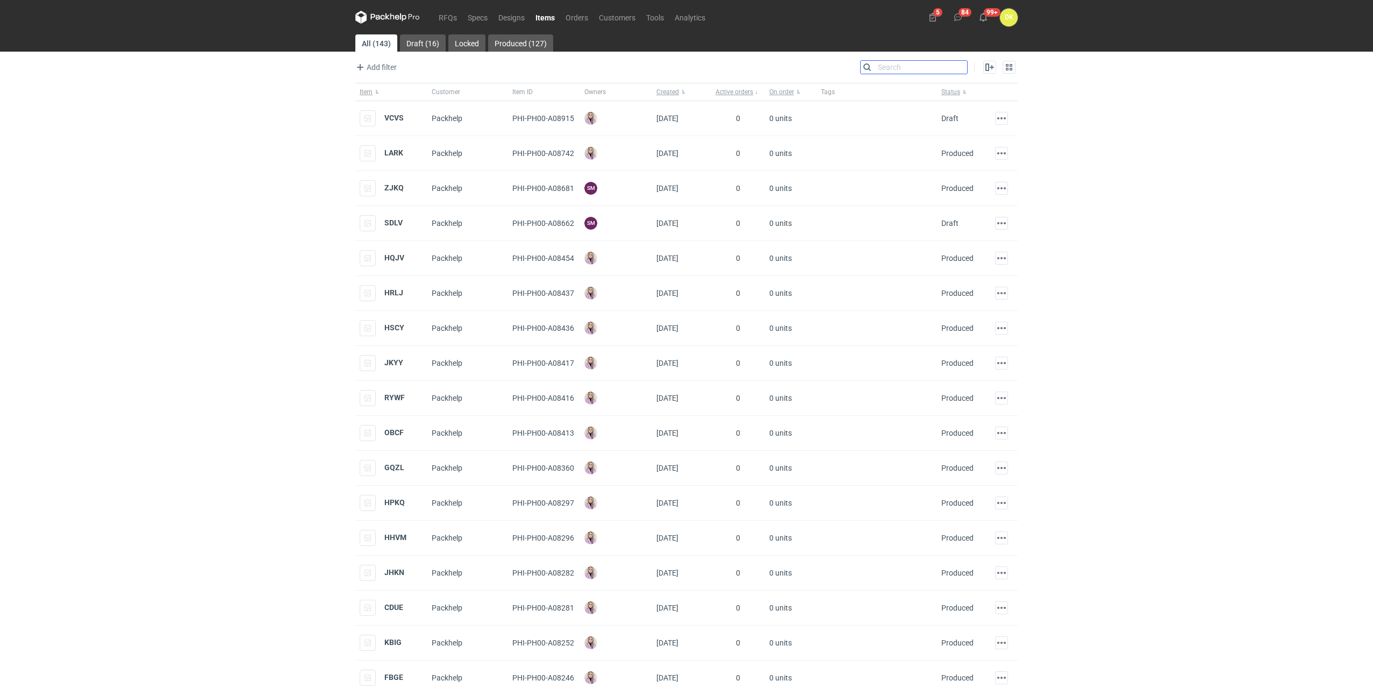
click at [963, 66] on input "Search" at bounding box center [914, 67] width 106 height 13
paste input "VNSH"
type input "VNSH"
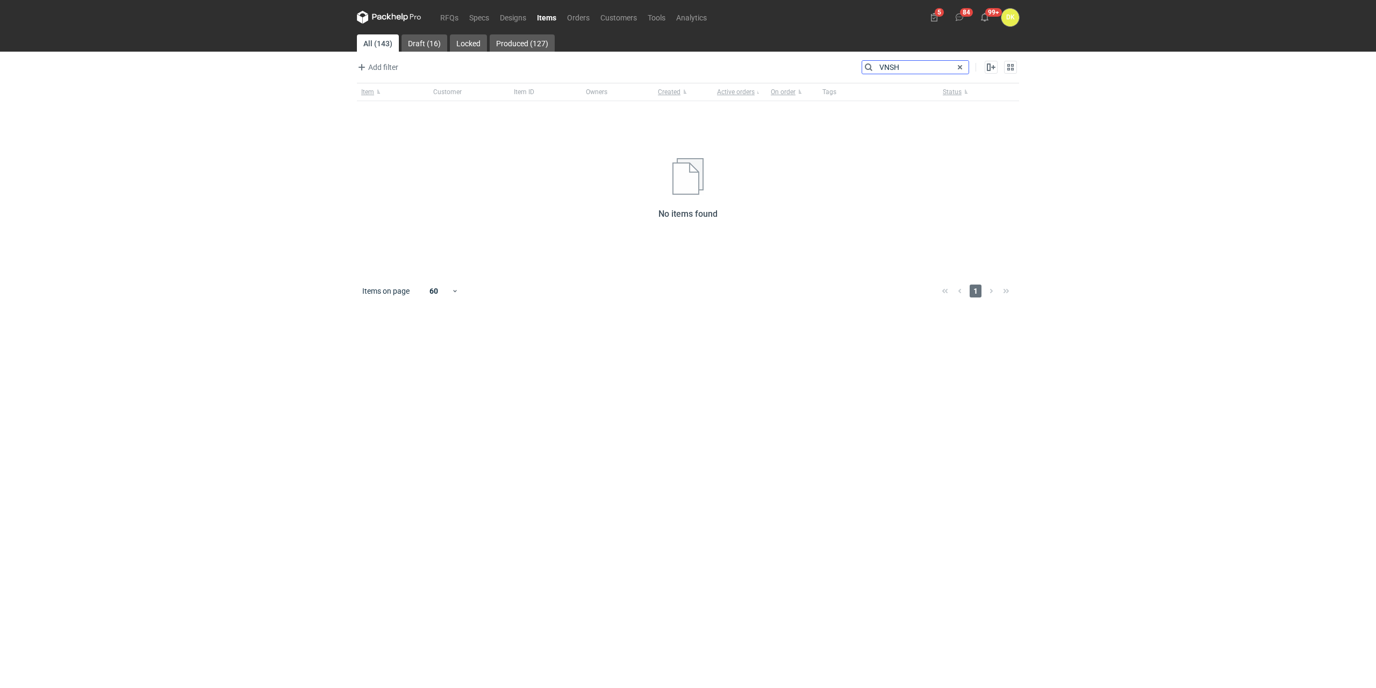
click at [879, 69] on input "VNSH" at bounding box center [915, 67] width 106 height 13
click at [912, 66] on input "VNSH" at bounding box center [915, 67] width 106 height 13
click at [451, 19] on link "RFQs" at bounding box center [449, 17] width 29 height 13
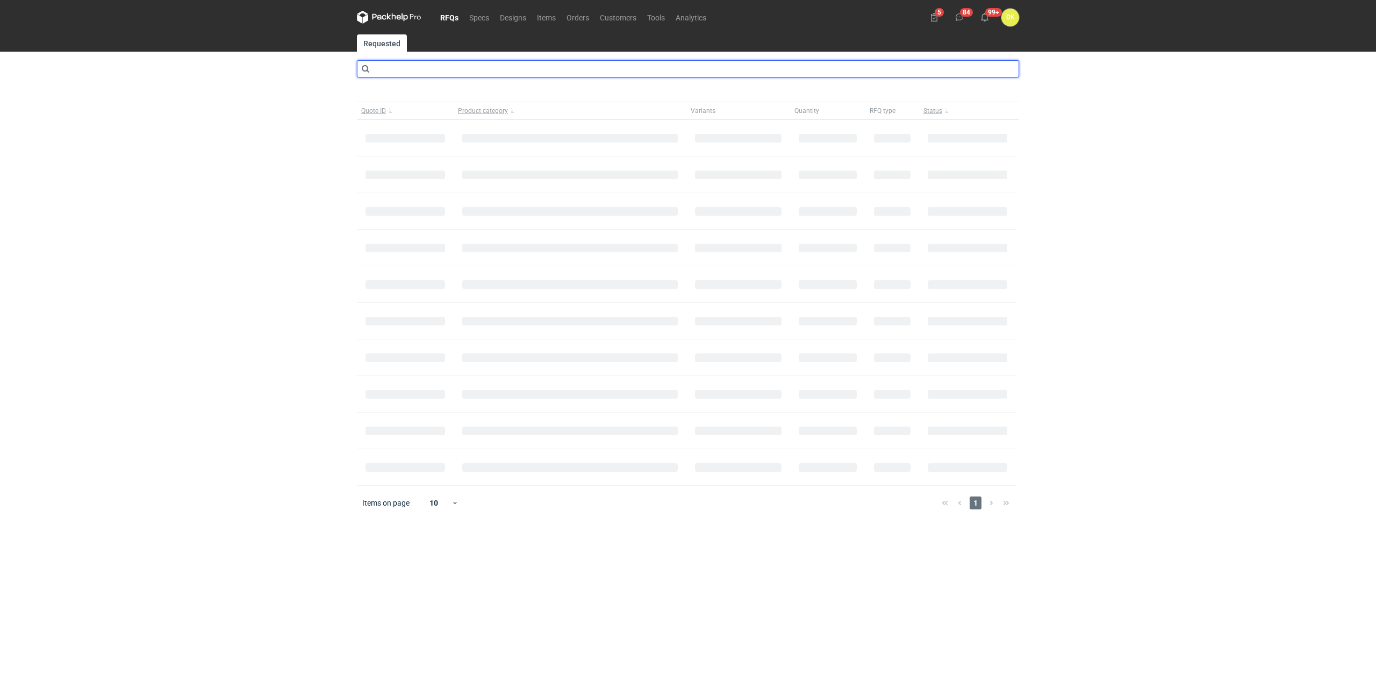
click at [458, 76] on input "text" at bounding box center [688, 68] width 662 height 17
type input "VNSH"
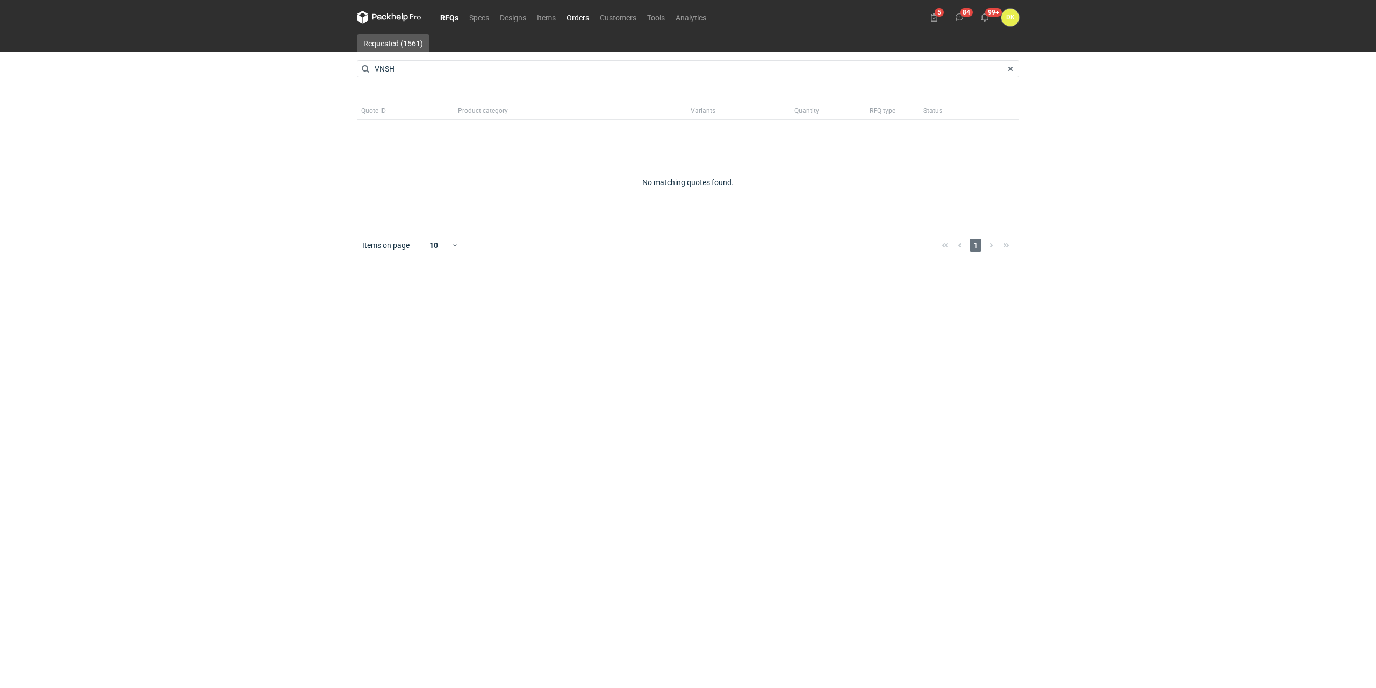
click at [581, 16] on link "Orders" at bounding box center [577, 17] width 33 height 13
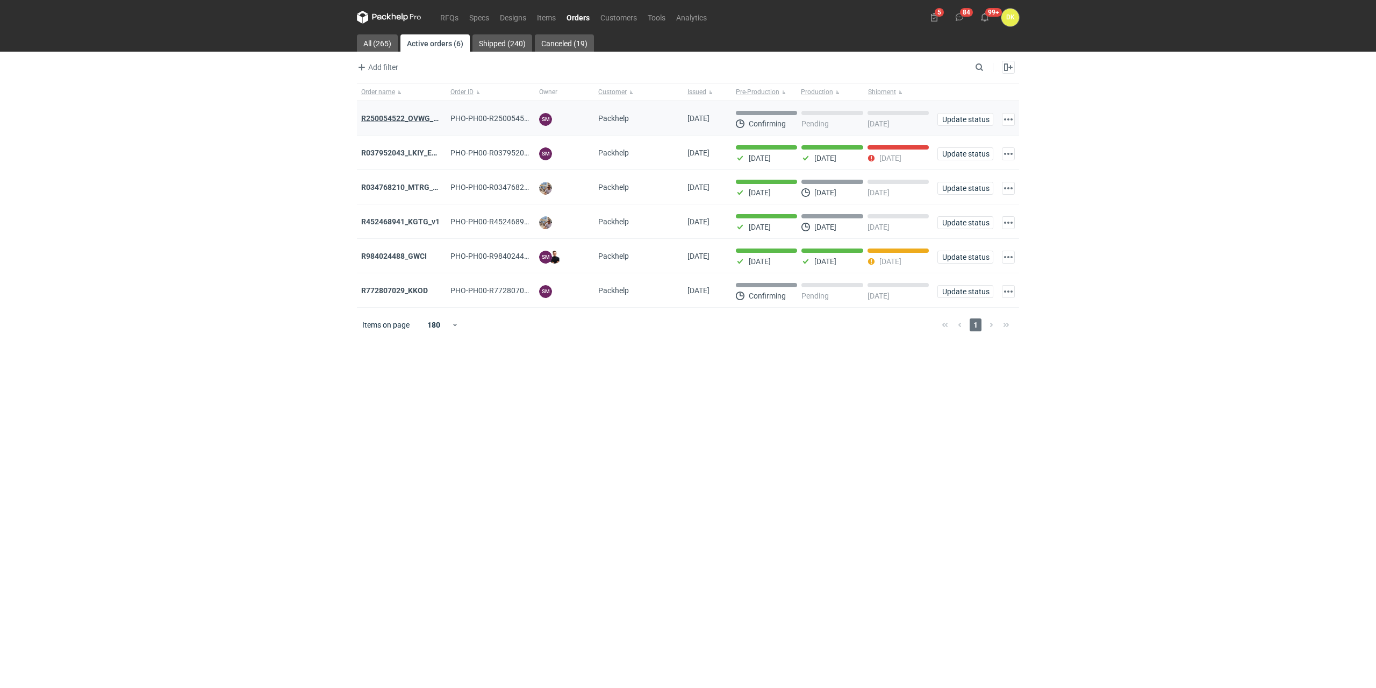
click at [422, 119] on strong "R250054522_OVWG_YVQE_WZOT_SLIO" at bounding box center [429, 118] width 136 height 9
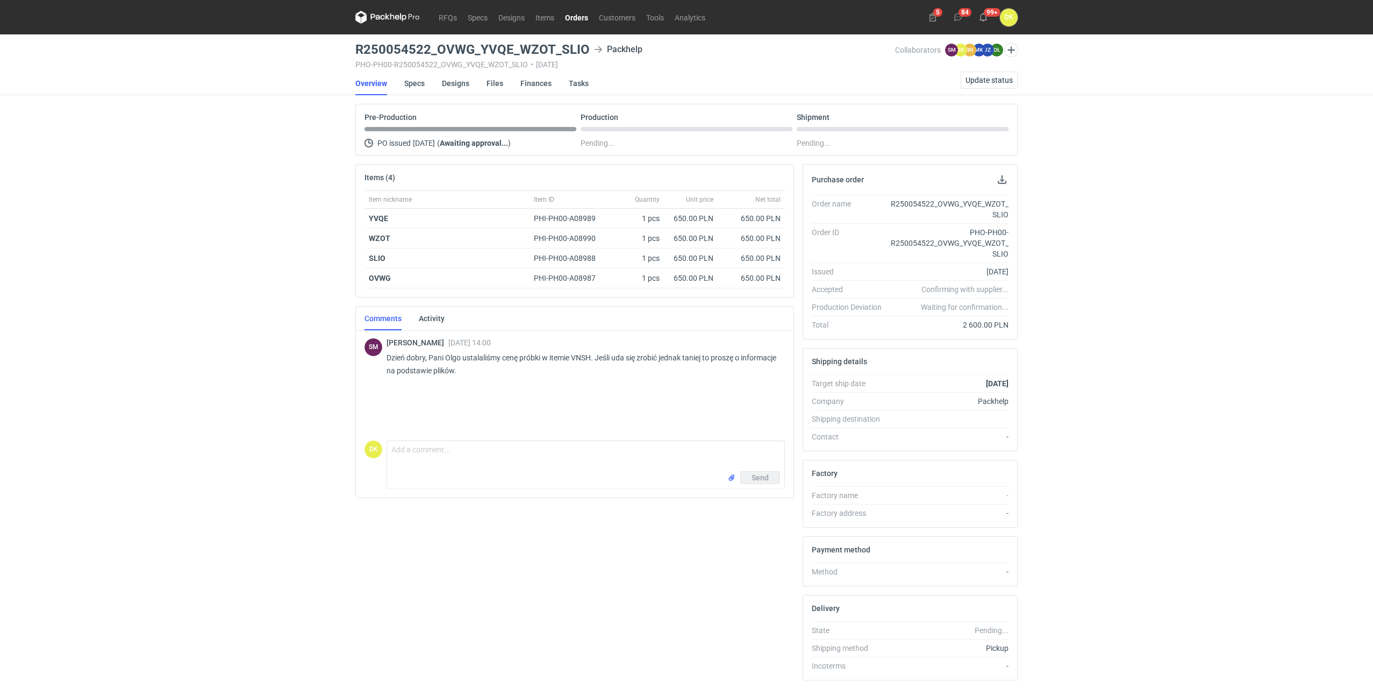
click at [592, 630] on div "Items (4) Item nickname Item ID Quantity Unit price Net total YVQE PHI-PH00-A08…" at bounding box center [574, 426] width 447 height 525
click at [445, 18] on link "RFQs" at bounding box center [447, 17] width 29 height 13
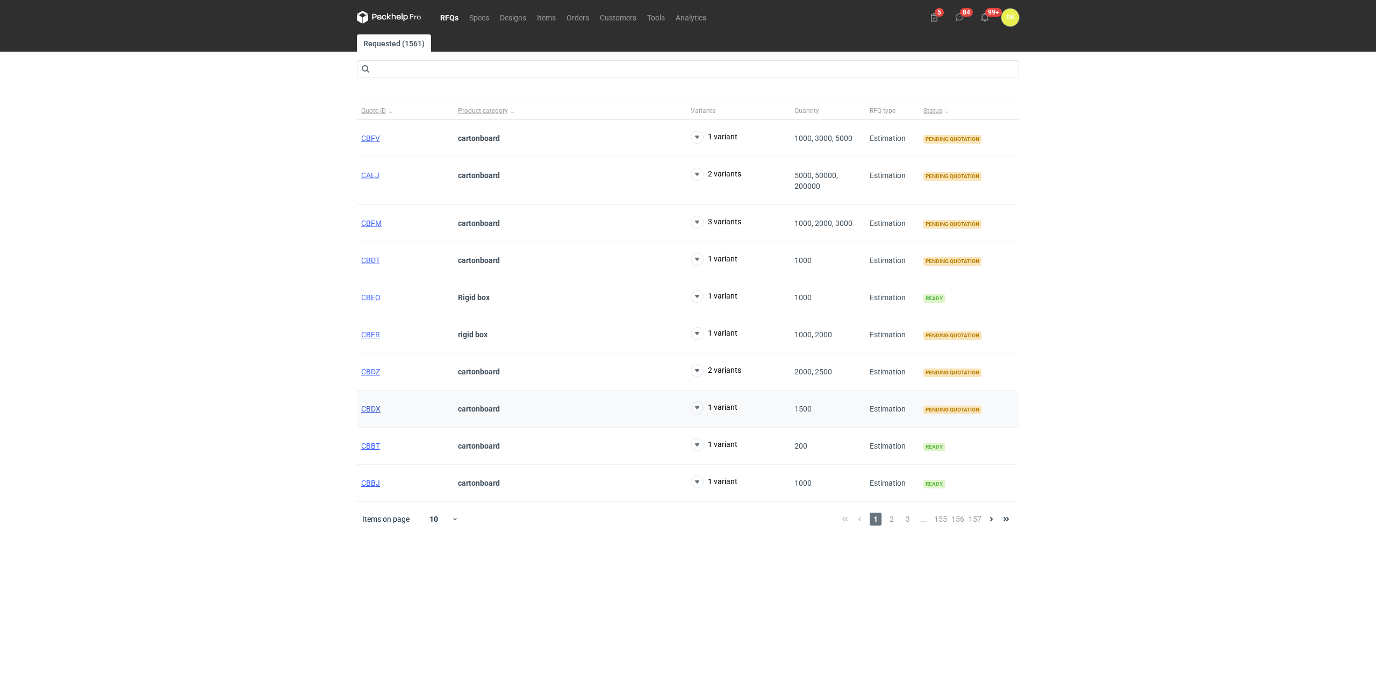
click at [370, 407] on span "CBDX" at bounding box center [370, 408] width 19 height 9
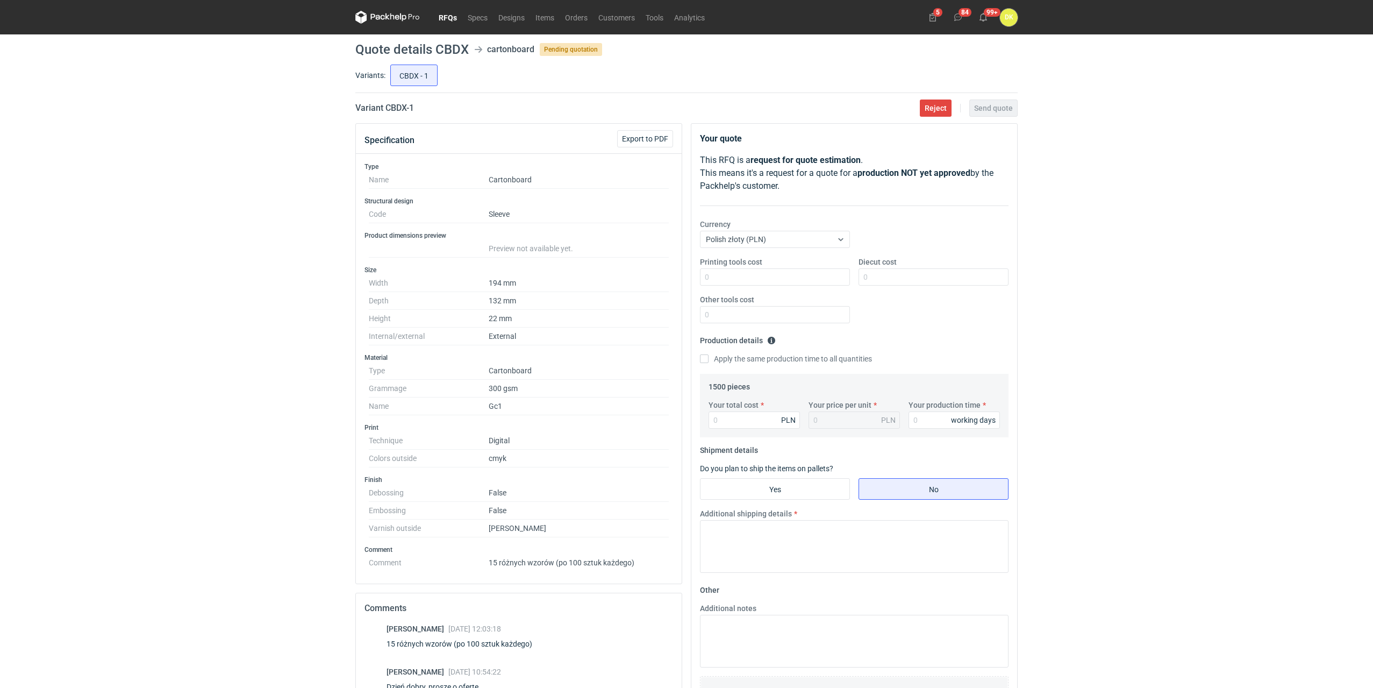
scroll to position [163, 0]
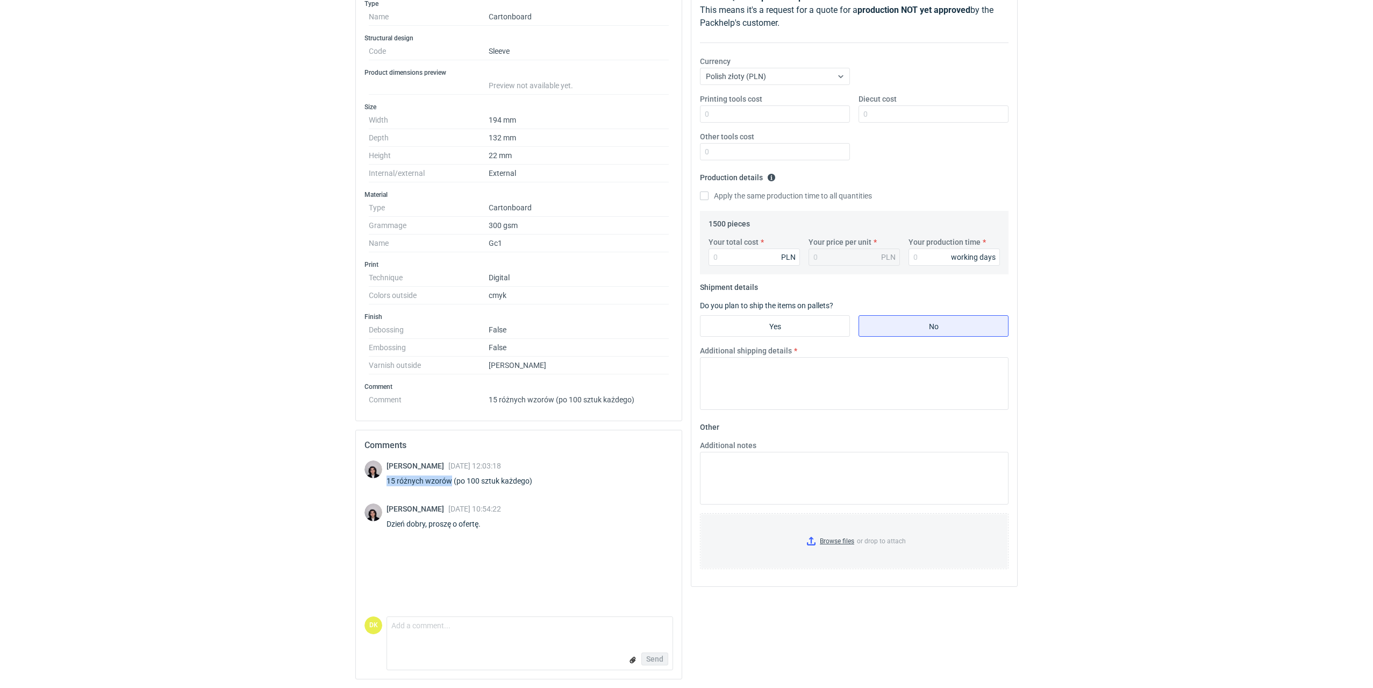
drag, startPoint x: 388, startPoint y: 486, endPoint x: 449, endPoint y: 487, distance: 60.8
click at [449, 487] on div "Sebastian Markut 26 Aug 2025 12:03:18 15 różnych wzorów (po 100 sztuk każdego)" at bounding box center [466, 475] width 159 height 30
click at [399, 529] on div "Sebastian Markut 01 Sep 2025 10:54:22 Dzień dobry, proszę o ofertę." at bounding box center [444, 518] width 115 height 30
click at [399, 529] on div "Dzień dobry, proszę o ofertę." at bounding box center [444, 523] width 115 height 11
click at [434, 530] on div "Sebastian Markut 01 Sep 2025 10:54:22 Dzień dobry, proszę o ofertę." at bounding box center [444, 518] width 115 height 30
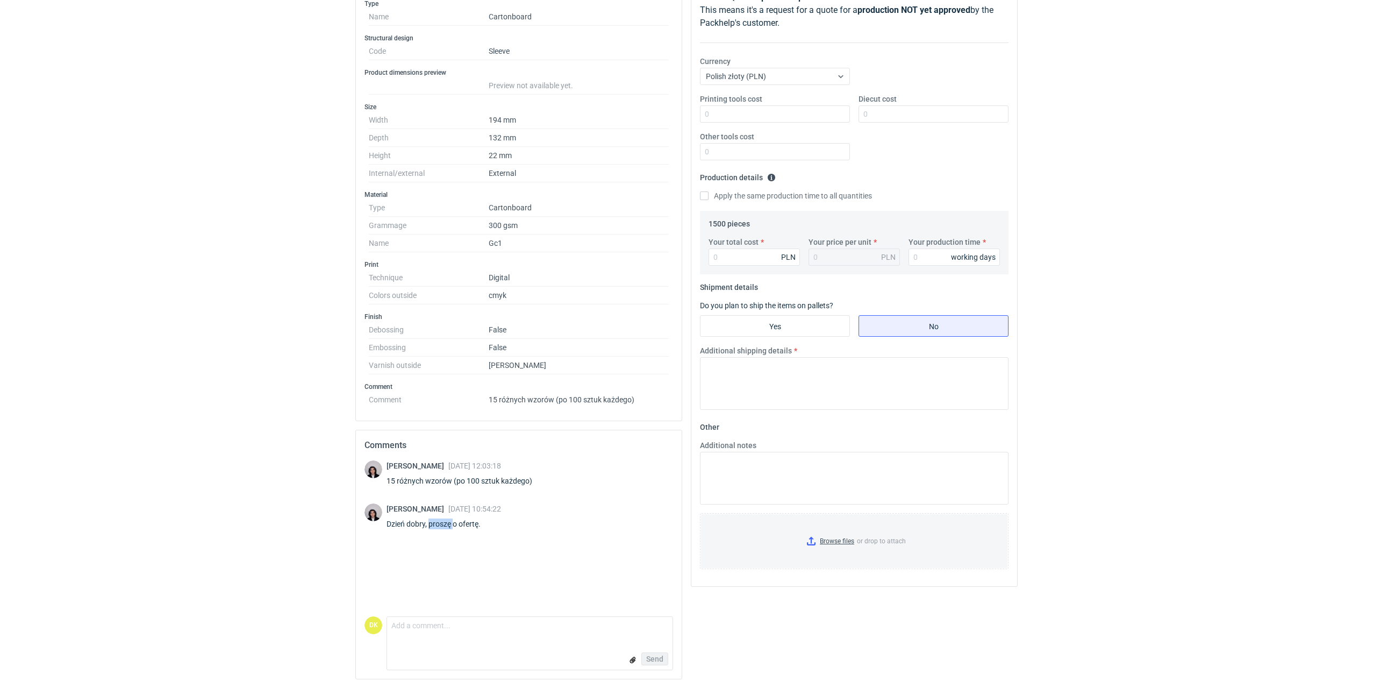
click at [434, 530] on div "Sebastian Markut 01 Sep 2025 10:54:22 Dzień dobry, proszę o ofertę." at bounding box center [444, 518] width 115 height 30
click at [469, 527] on div "Dzień dobry, proszę o ofertę." at bounding box center [444, 523] width 115 height 11
click at [501, 533] on div "Sebastian Markut 01 Sep 2025 10:54:22 Dzień dobry, proszę o ofertę." at bounding box center [444, 518] width 115 height 30
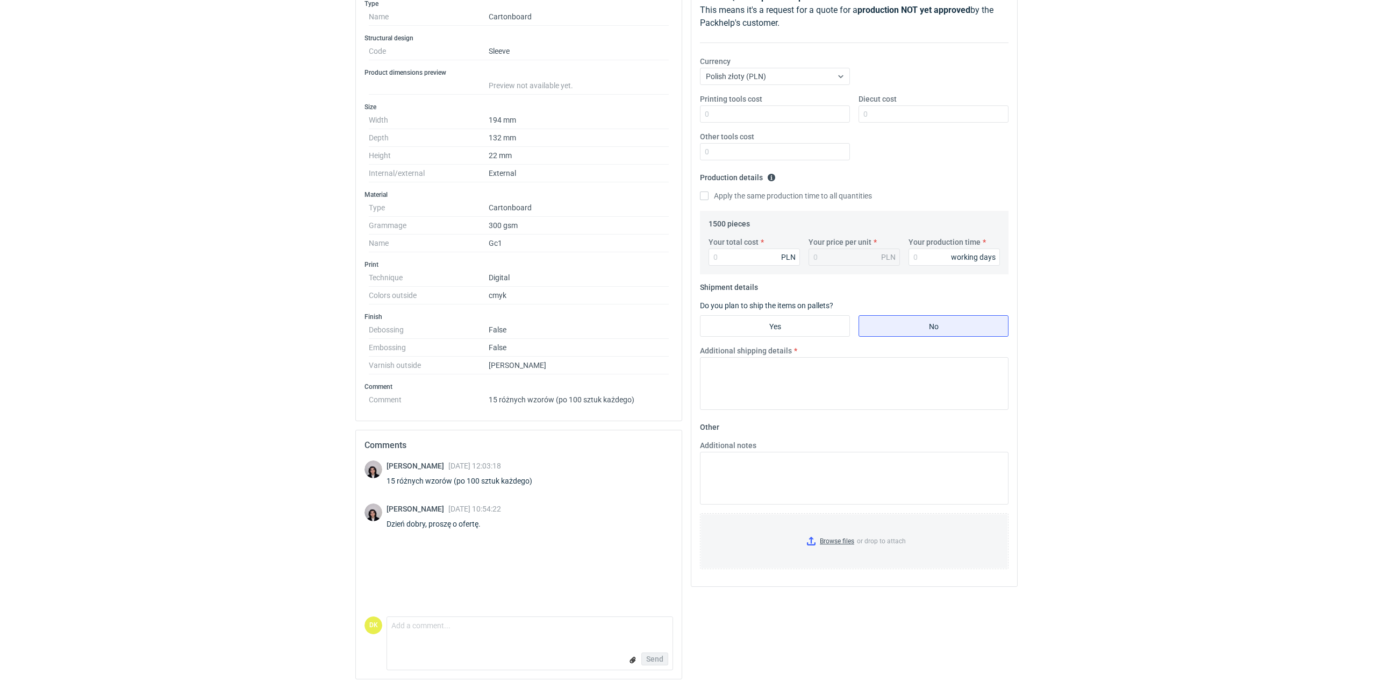
click at [530, 532] on div "Sebastian Markut 01 Sep 2025 10:54:22 Dzień dobry, proszę o ofertę." at bounding box center [519, 518] width 309 height 30
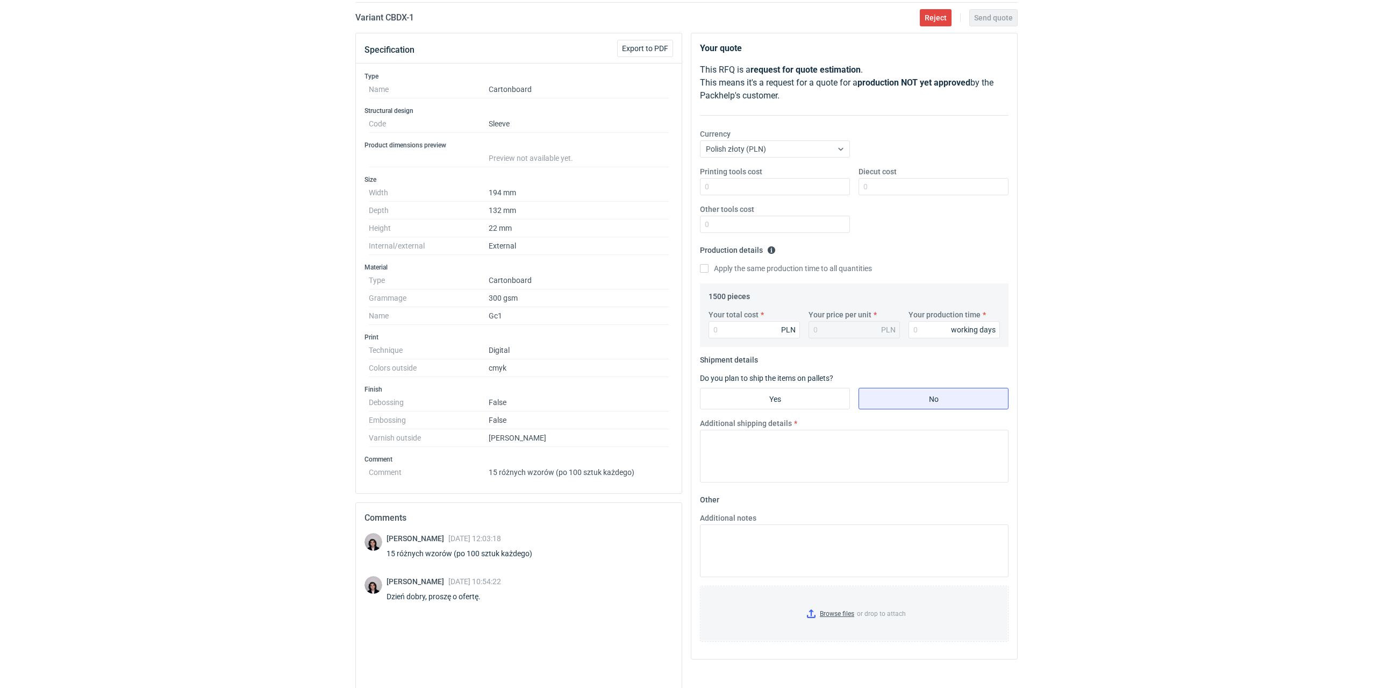
scroll to position [0, 0]
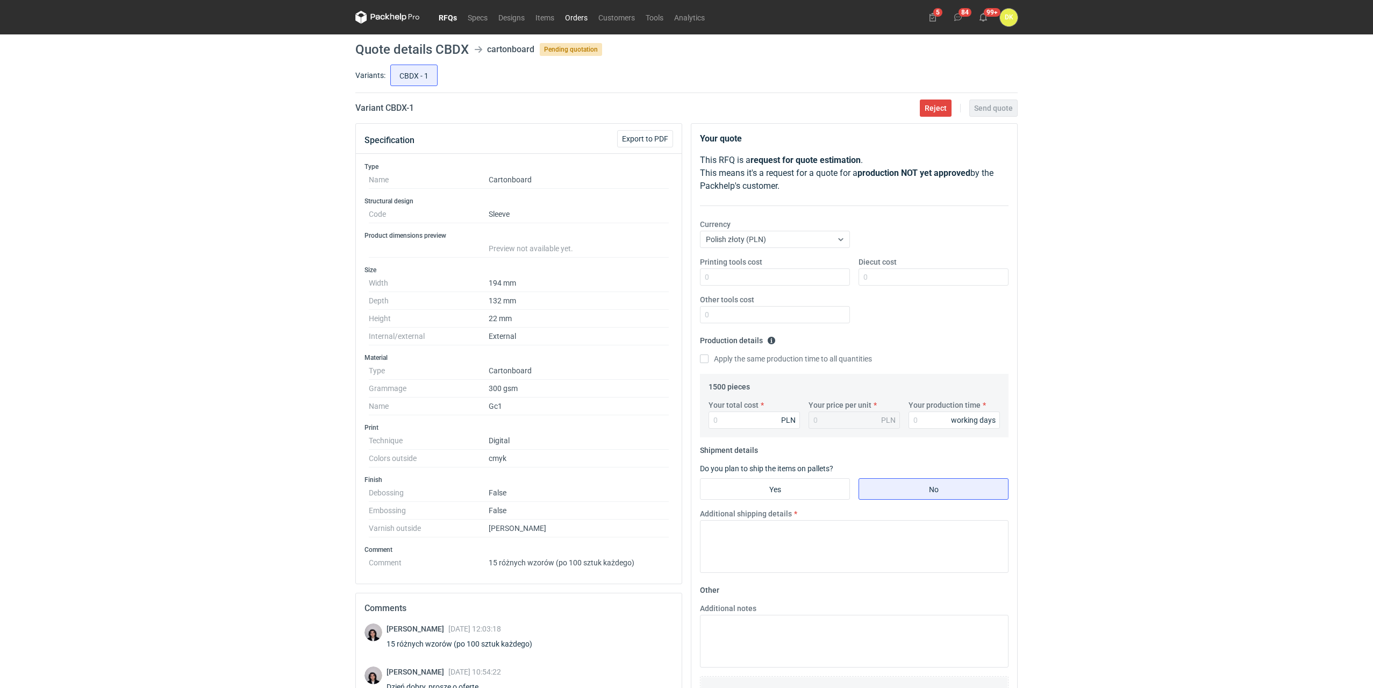
click at [573, 16] on link "Orders" at bounding box center [576, 17] width 33 height 13
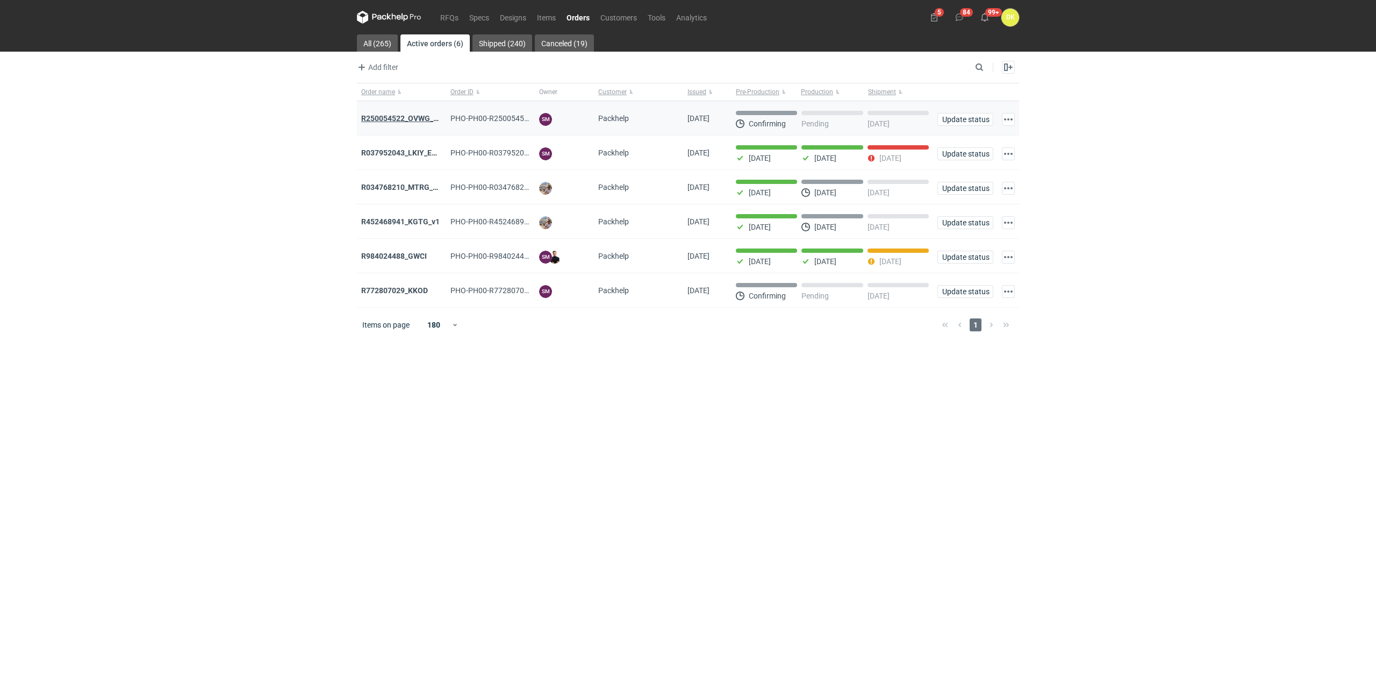
click at [420, 119] on strong "R250054522_OVWG_YVQE_WZOT_SLIO" at bounding box center [429, 118] width 136 height 9
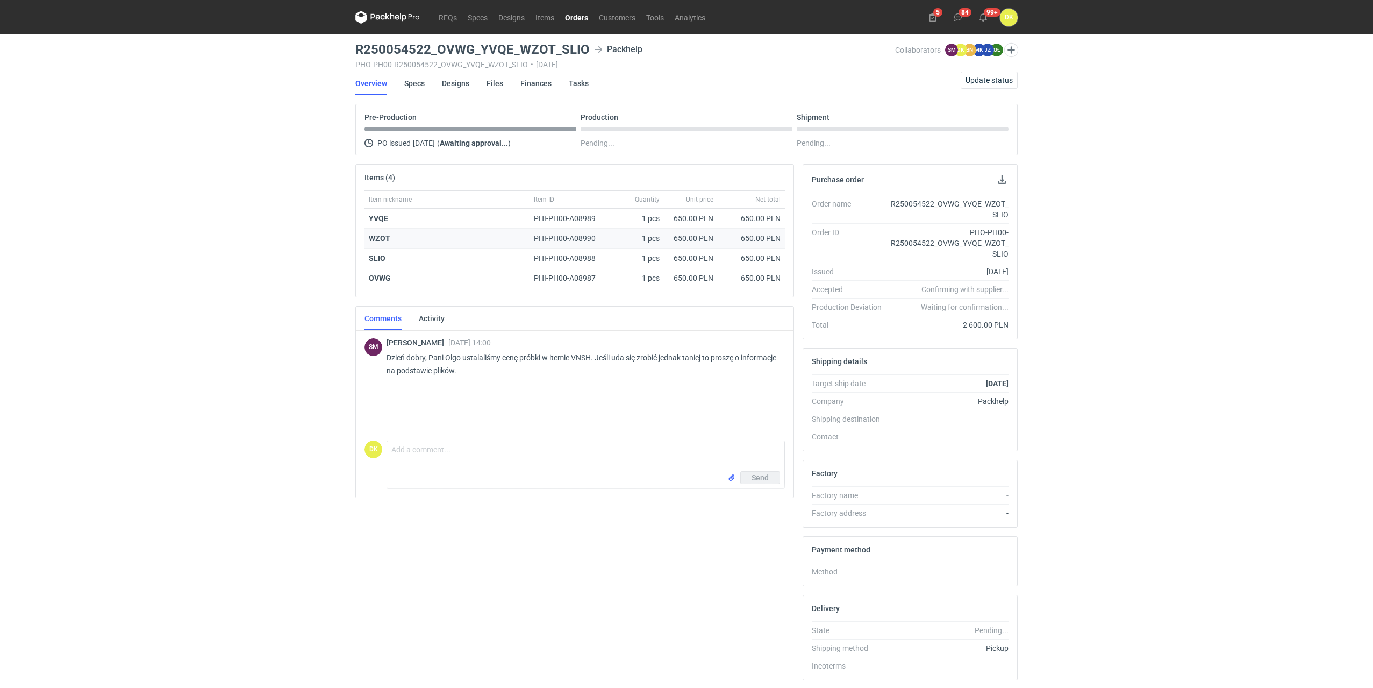
click at [690, 232] on div "650.00 PLN" at bounding box center [691, 239] width 54 height 20
drag, startPoint x: 674, startPoint y: 216, endPoint x: 701, endPoint y: 278, distance: 68.1
click at [701, 278] on div "Item nickname Item ID Quantity Unit price Net total YVQE PHI-PH00-A08989 1 pcs …" at bounding box center [575, 239] width 420 height 98
click at [695, 249] on div "650.00 PLN" at bounding box center [691, 258] width 54 height 20
drag, startPoint x: 677, startPoint y: 218, endPoint x: 699, endPoint y: 276, distance: 62.1
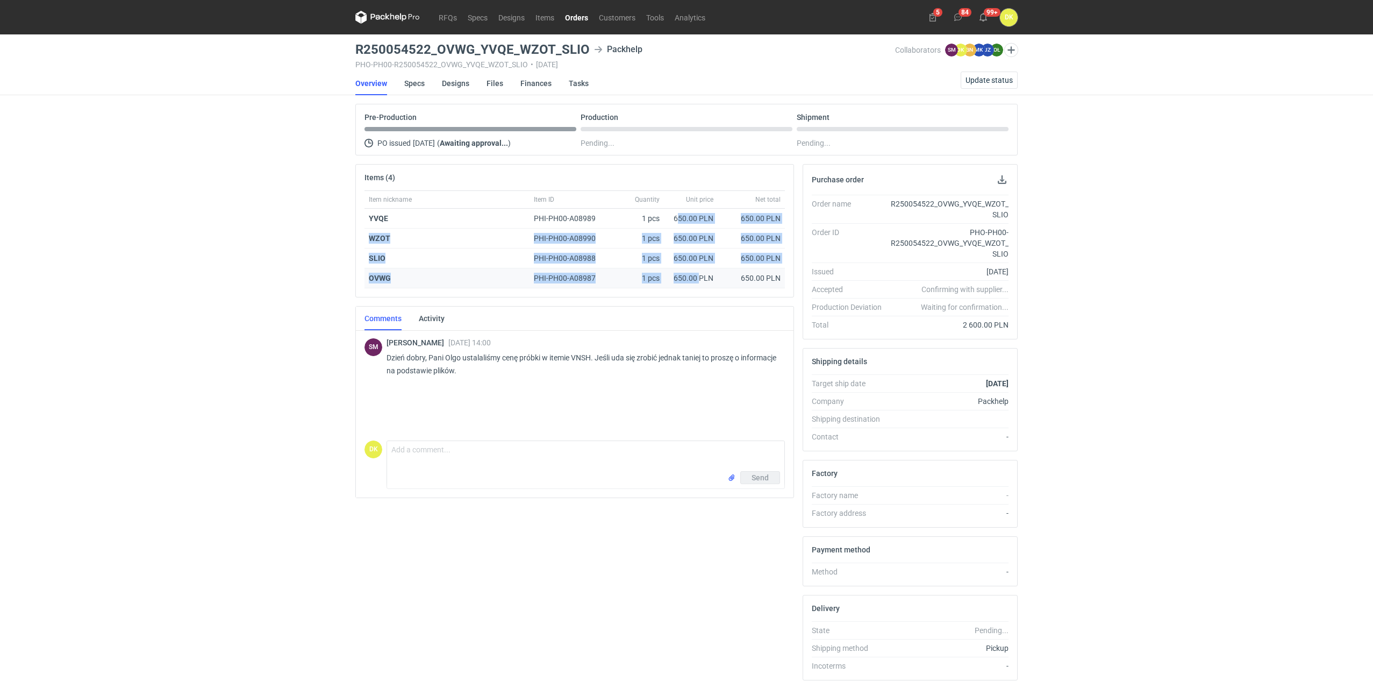
click at [699, 276] on div "Item nickname Item ID Quantity Unit price Net total YVQE PHI-PH00-A08989 1 pcs …" at bounding box center [575, 239] width 420 height 98
click at [755, 282] on div "650.00 PLN" at bounding box center [751, 278] width 59 height 11
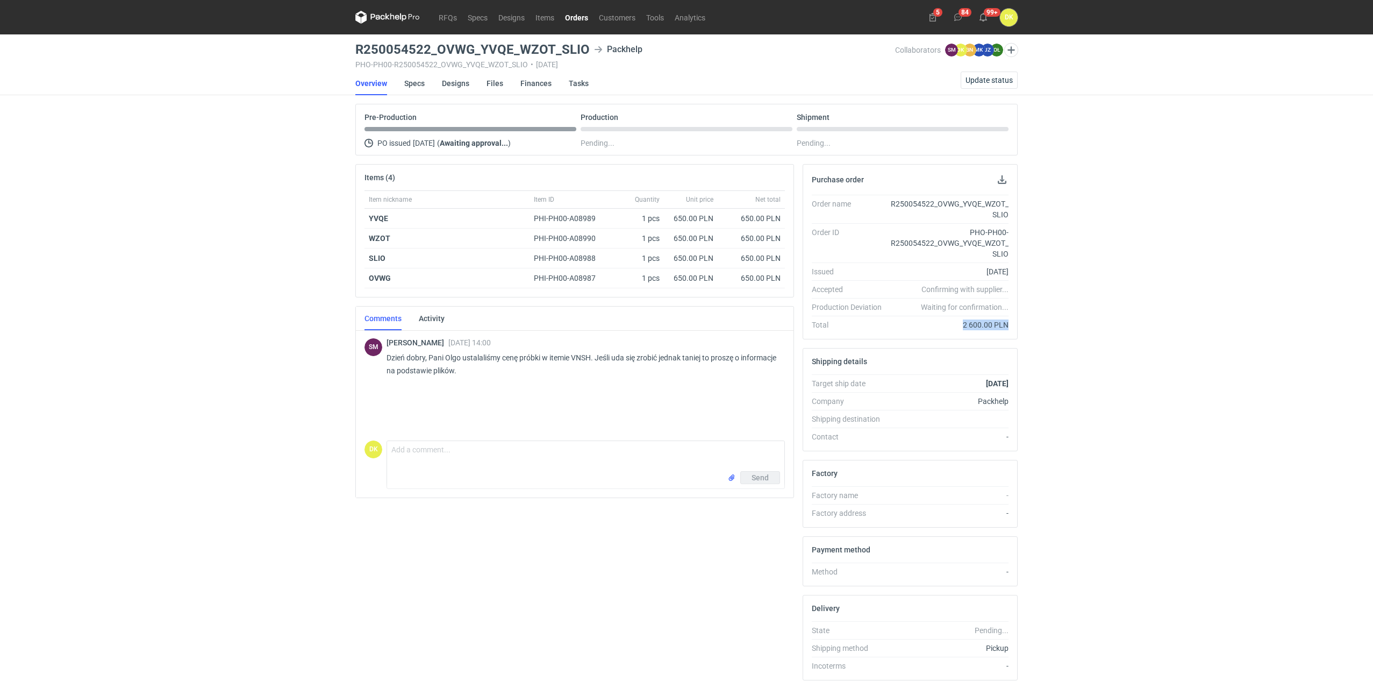
drag, startPoint x: 960, startPoint y: 325, endPoint x: 1007, endPoint y: 322, distance: 46.9
click at [1007, 322] on div "2 600.00 PLN" at bounding box center [949, 324] width 118 height 11
click at [148, 476] on div "RFQs Specs Designs Items Orders Customers Tools Analytics 5 84 99+ DK Dominika …" at bounding box center [686, 344] width 1373 height 688
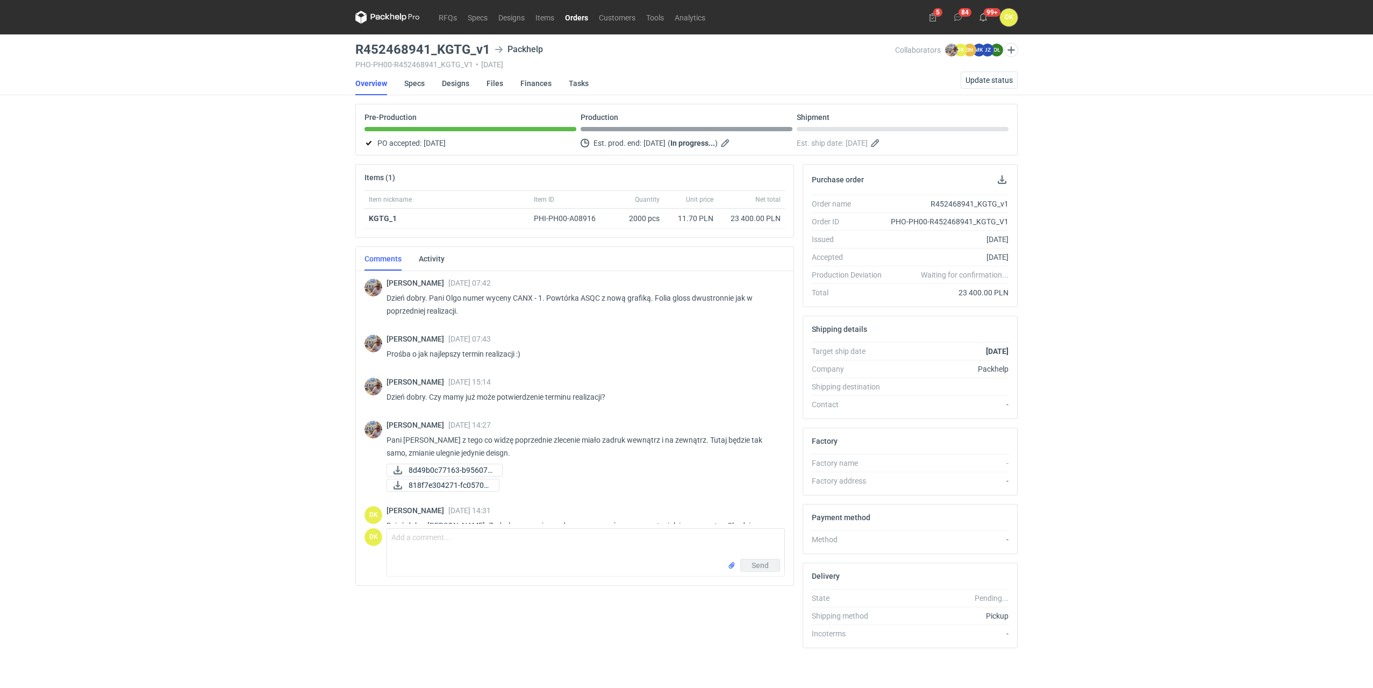
scroll to position [492, 0]
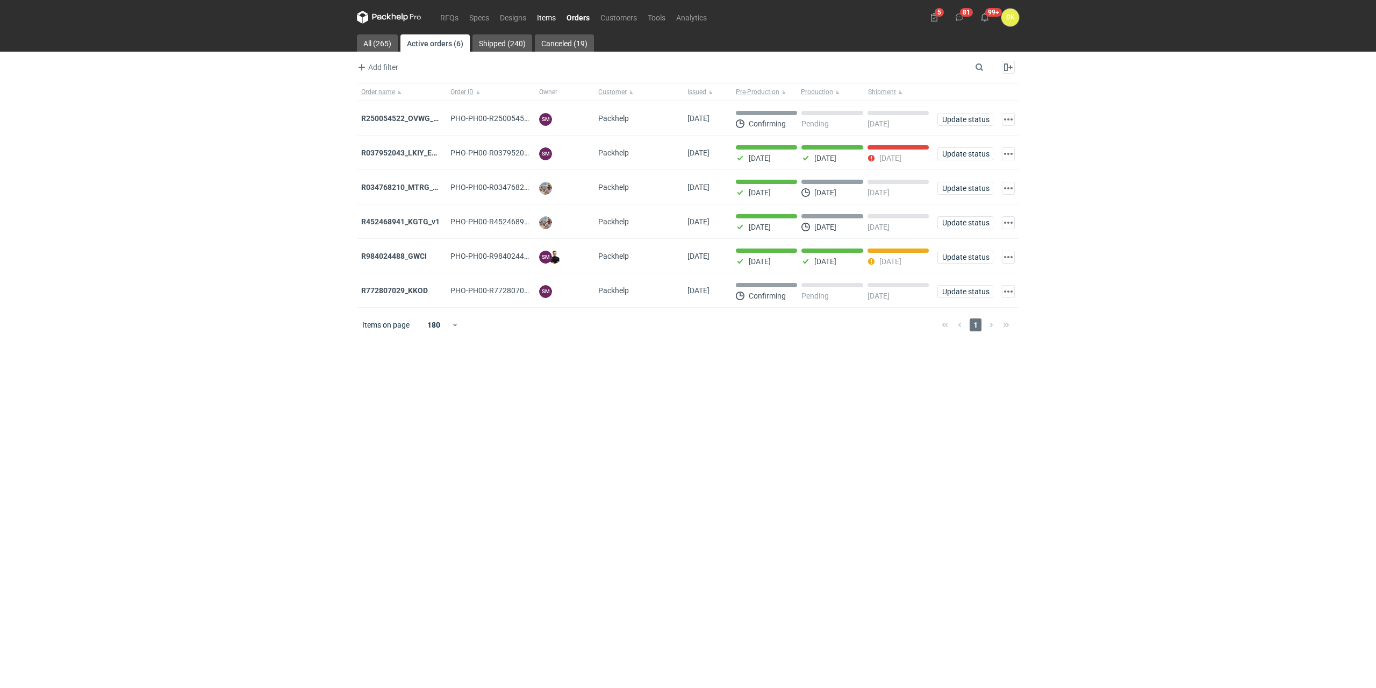
click at [552, 18] on link "Items" at bounding box center [547, 17] width 30 height 13
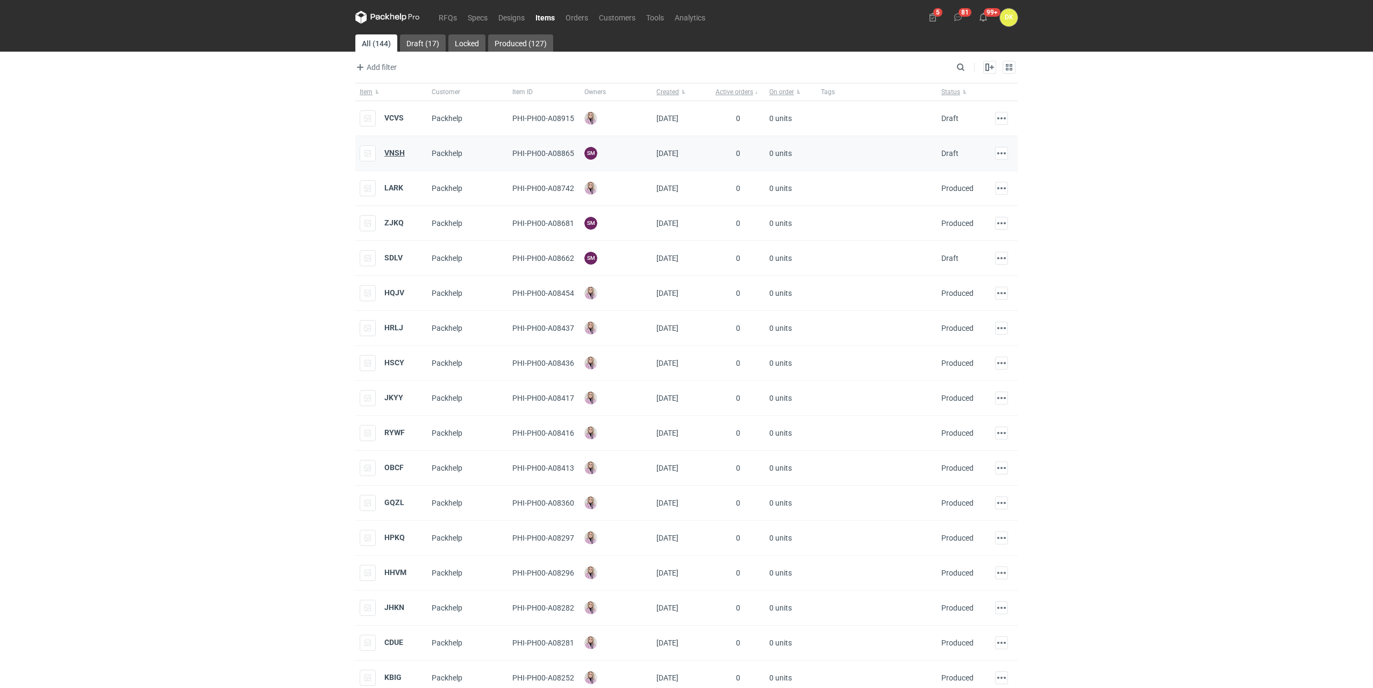
click at [388, 153] on strong "VNSH" at bounding box center [394, 152] width 20 height 9
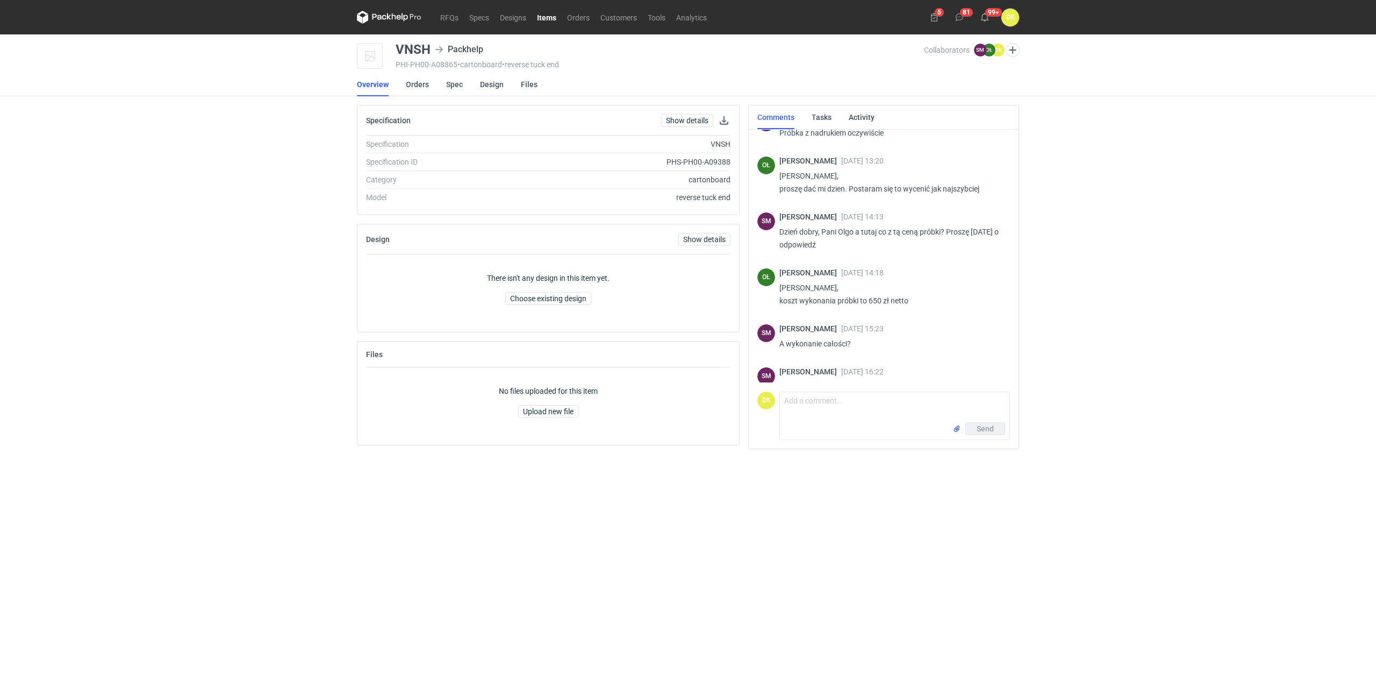
scroll to position [161, 0]
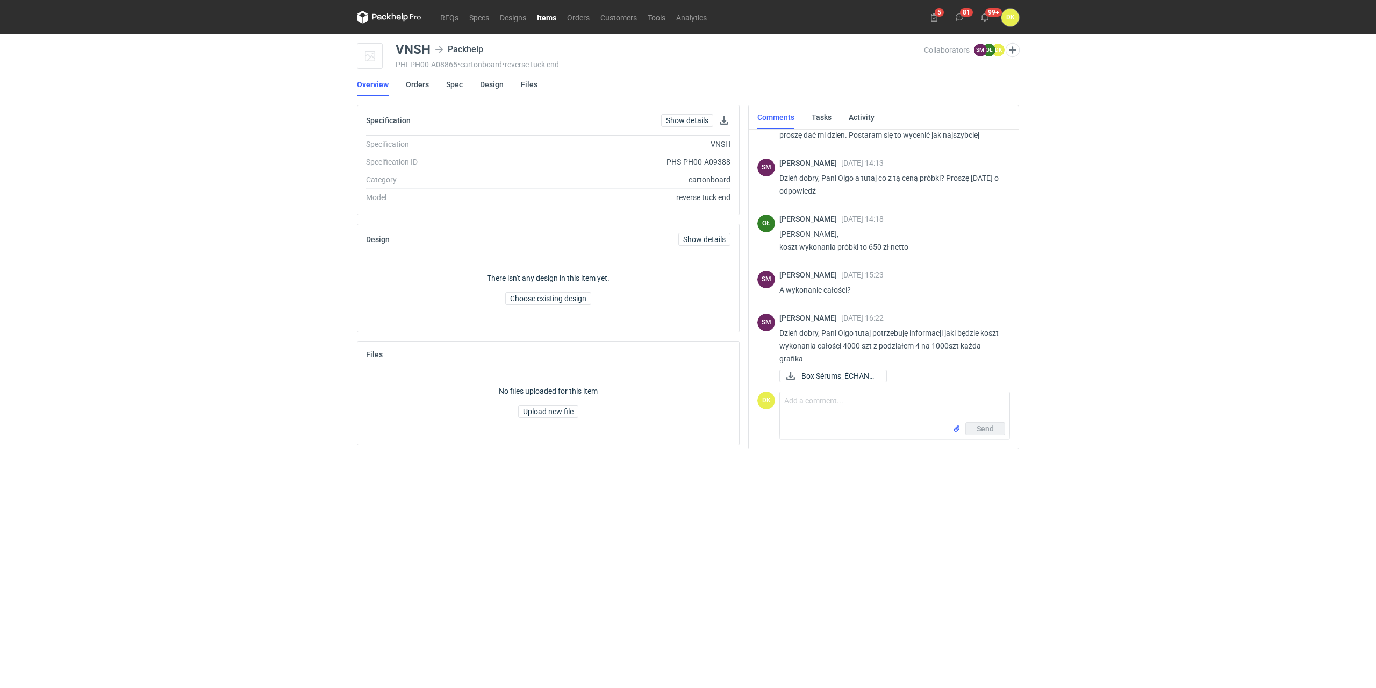
drag, startPoint x: 777, startPoint y: 246, endPoint x: 908, endPoint y: 251, distance: 130.2
click at [908, 251] on div "OŁ Olga Łopatowicz 04 Aug 2025 14:18 Panie Sebastianie, koszt wykonania próbki …" at bounding box center [884, 236] width 253 height 56
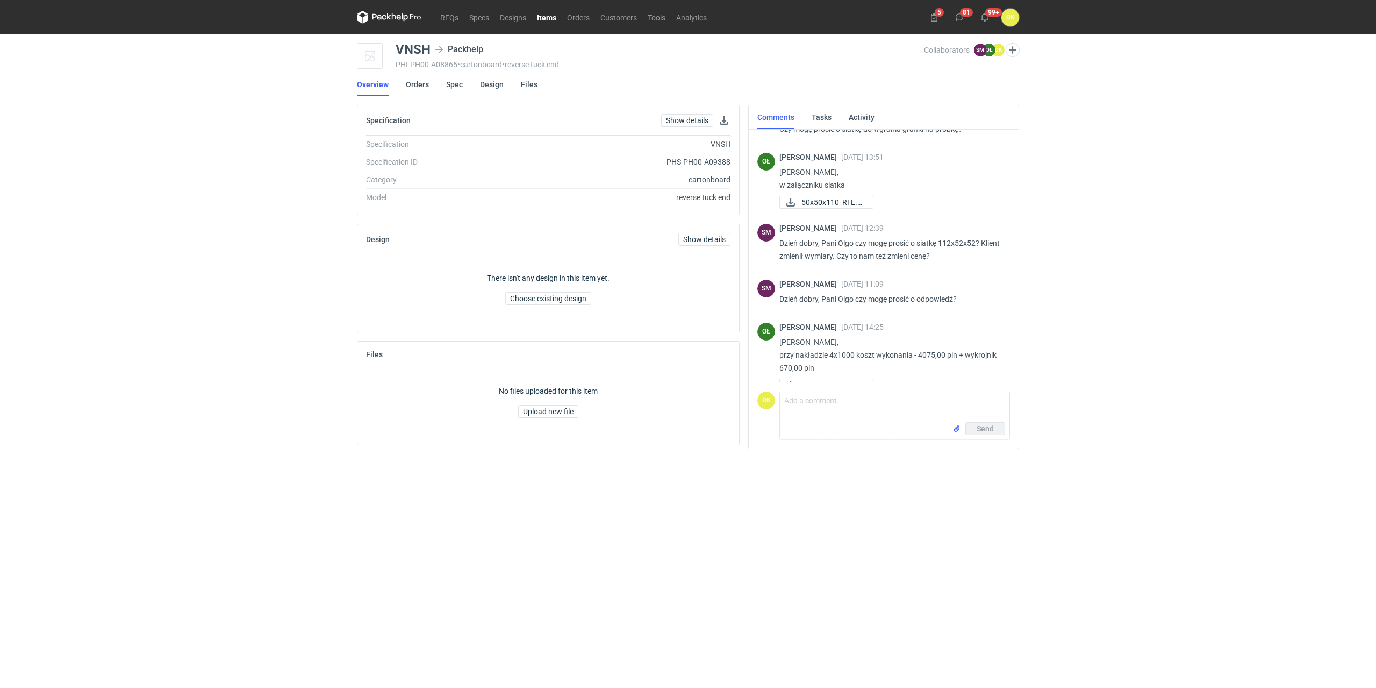
scroll to position [466, 0]
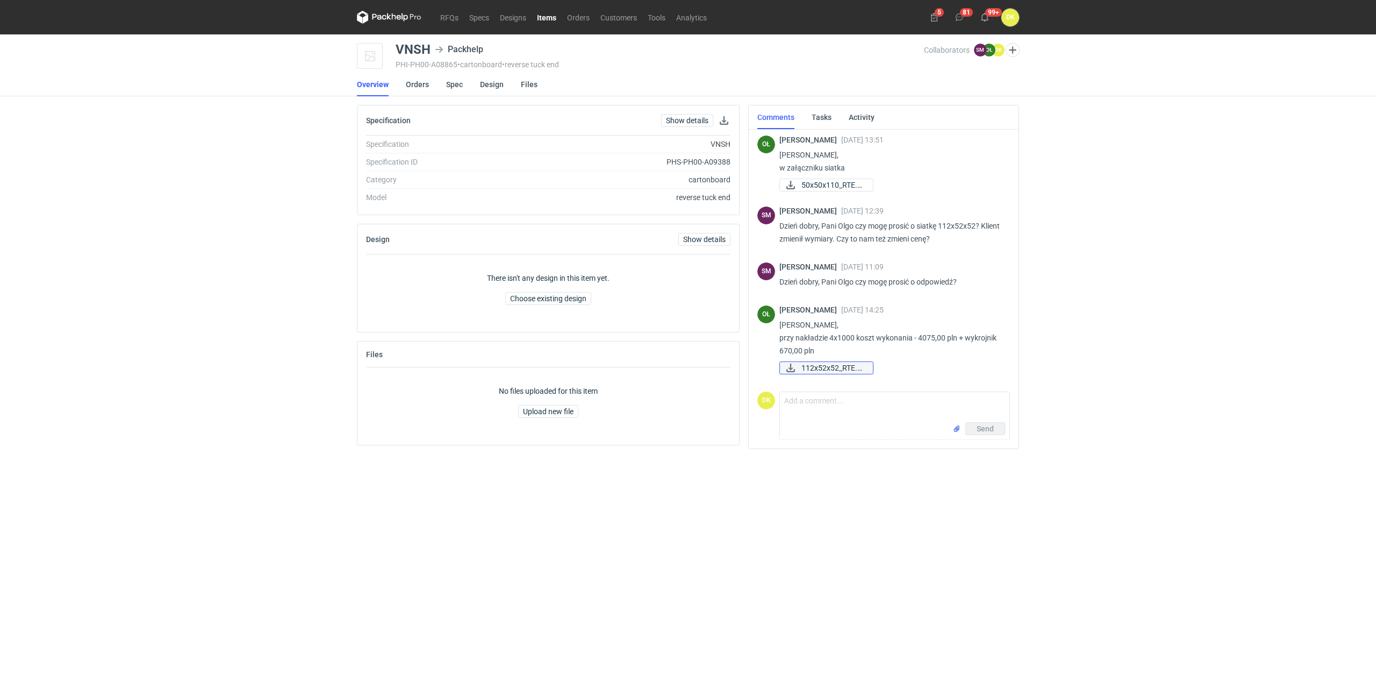
click at [840, 370] on span "112x52x52_RTE.pdf" at bounding box center [833, 368] width 63 height 12
click at [1180, 427] on div "RFQs Specs Designs Items Orders Customers Tools Analytics 5 81 99+ DK Dominika …" at bounding box center [688, 344] width 1376 height 688
click at [455, 87] on link "Spec" at bounding box center [454, 85] width 17 height 24
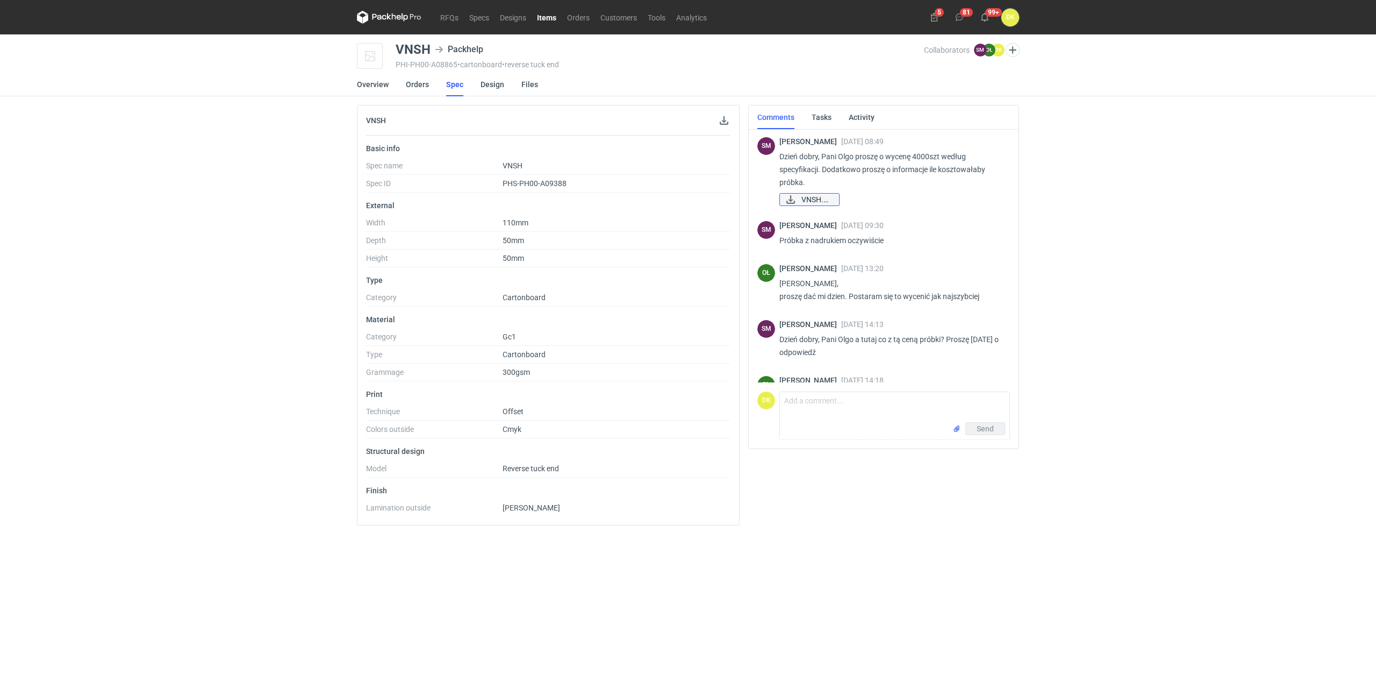
click at [831, 198] on span "VNSH.pdf" at bounding box center [816, 200] width 29 height 12
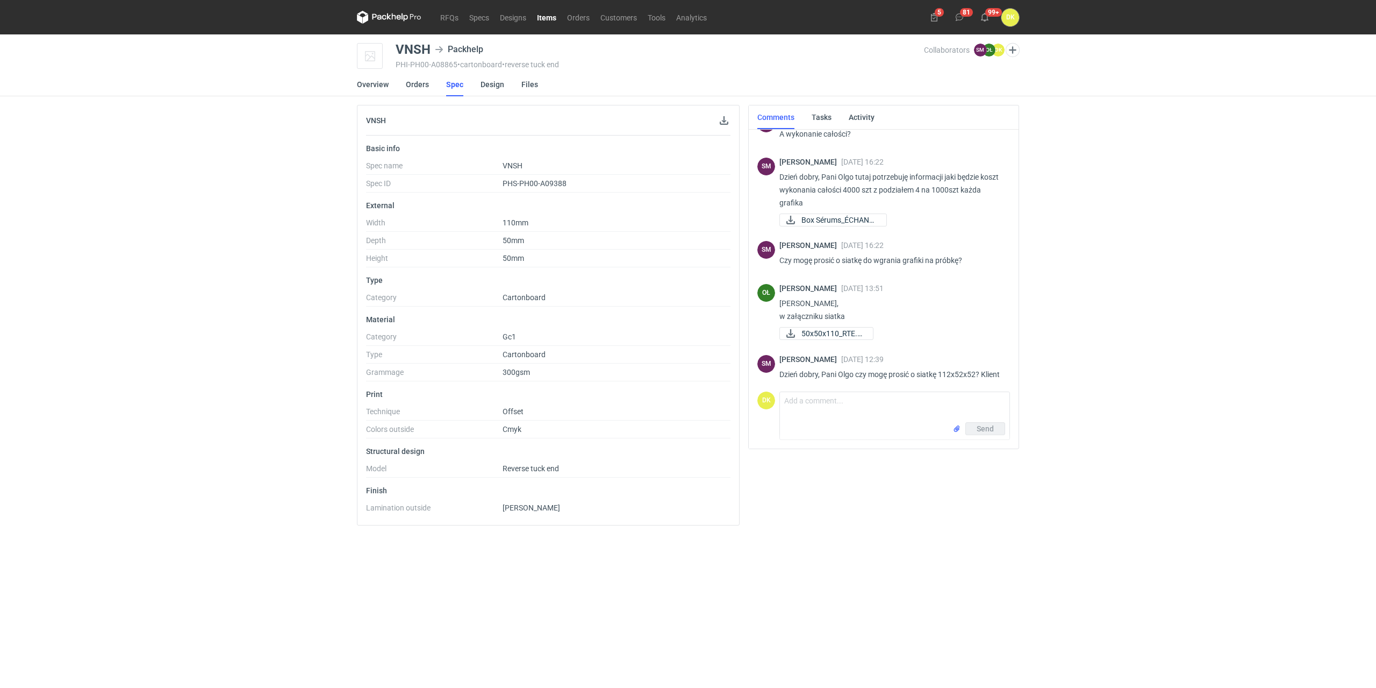
scroll to position [466, 0]
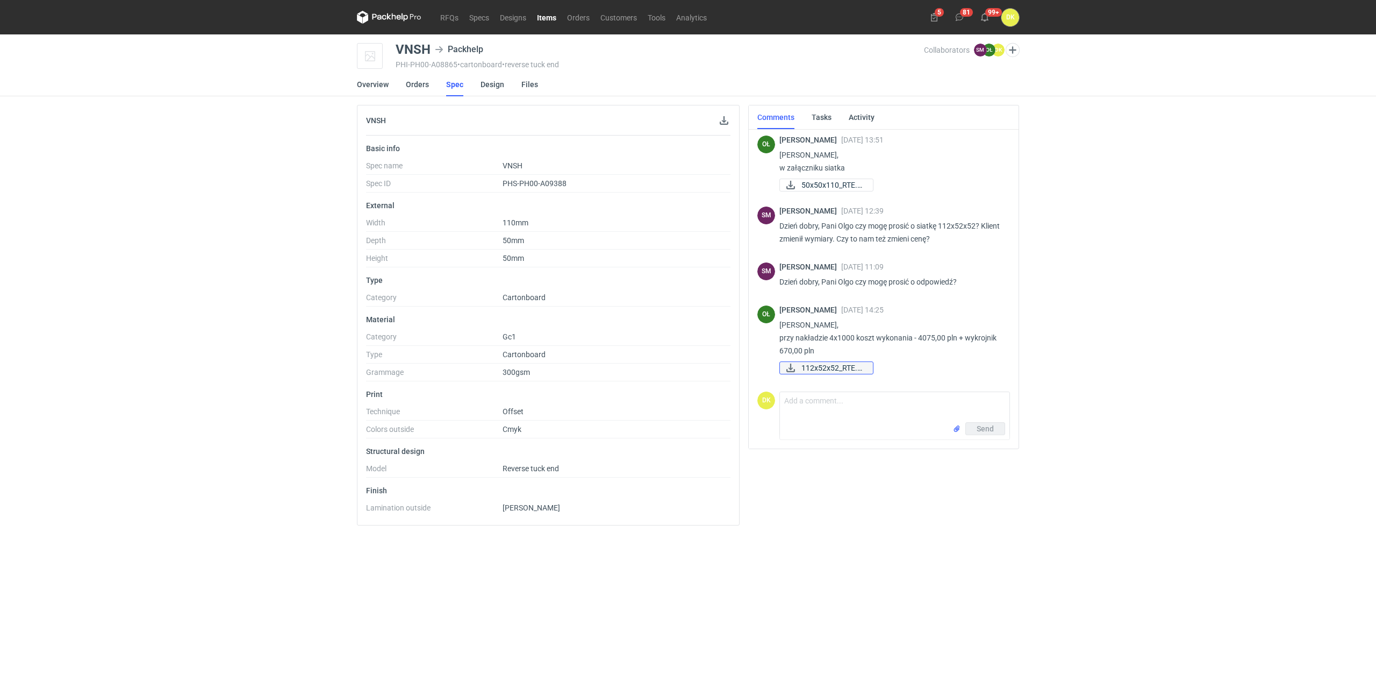
click at [815, 368] on span "112x52x52_RTE.pdf" at bounding box center [833, 368] width 63 height 12
click at [836, 367] on span "112x52x52_RTE.pdf" at bounding box center [833, 368] width 63 height 12
click at [203, 355] on div "RFQs Specs Designs Items Orders Customers Tools Analytics 5 81 99+ DK Dominika …" at bounding box center [688, 344] width 1376 height 688
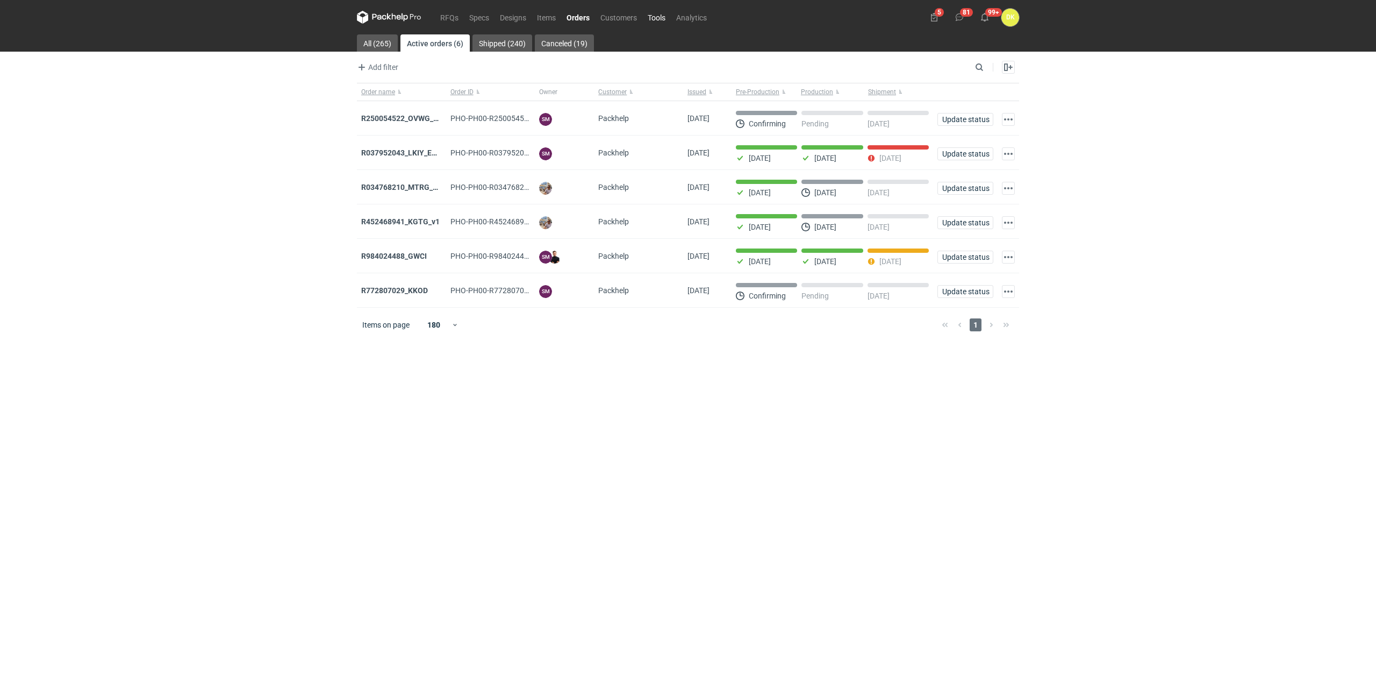
click at [655, 14] on link "Tools" at bounding box center [657, 17] width 28 height 13
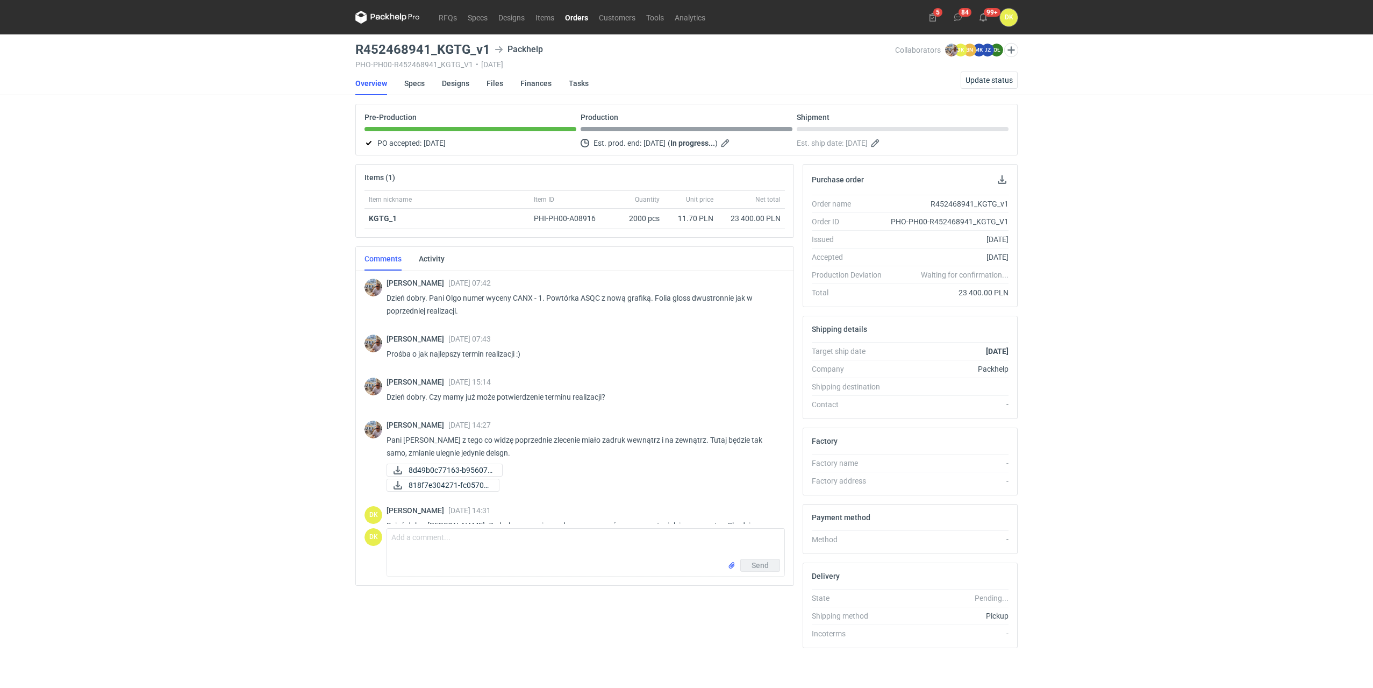
scroll to position [492, 0]
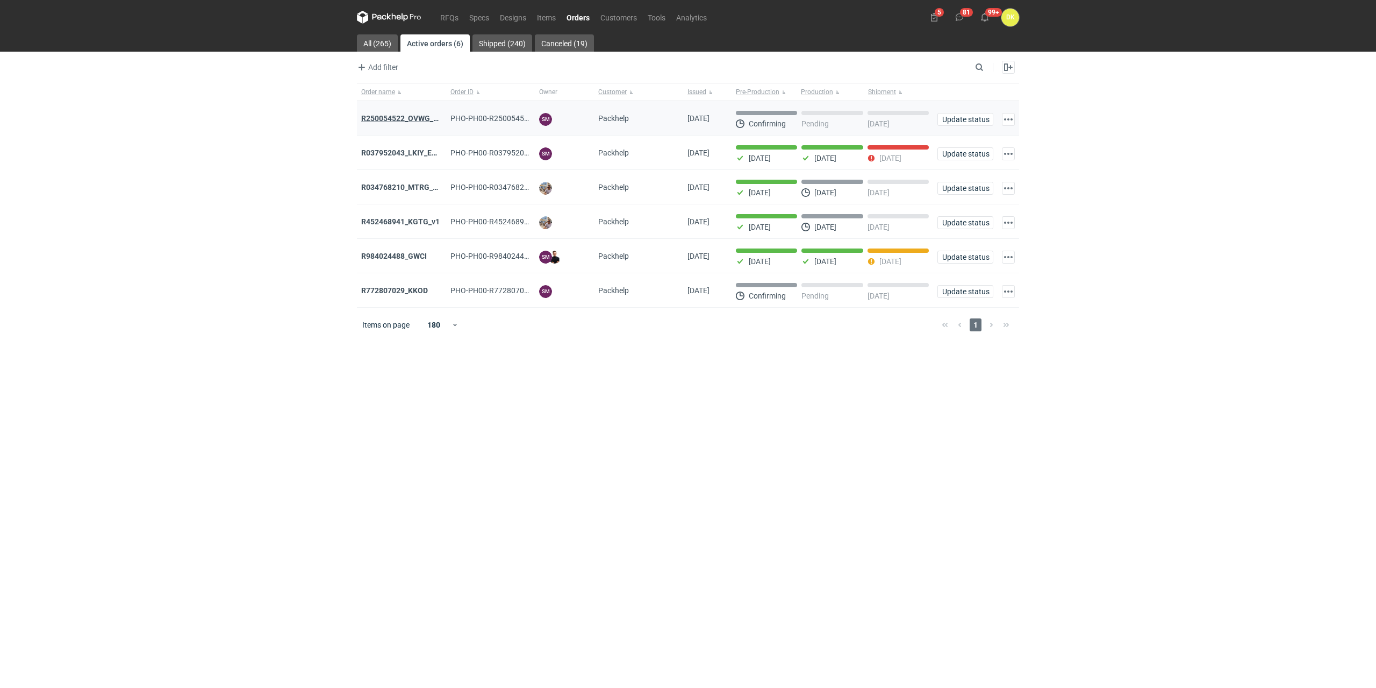
click at [387, 120] on strong "R250054522_OVWG_YVQE_WZOT_SLIO" at bounding box center [429, 118] width 136 height 9
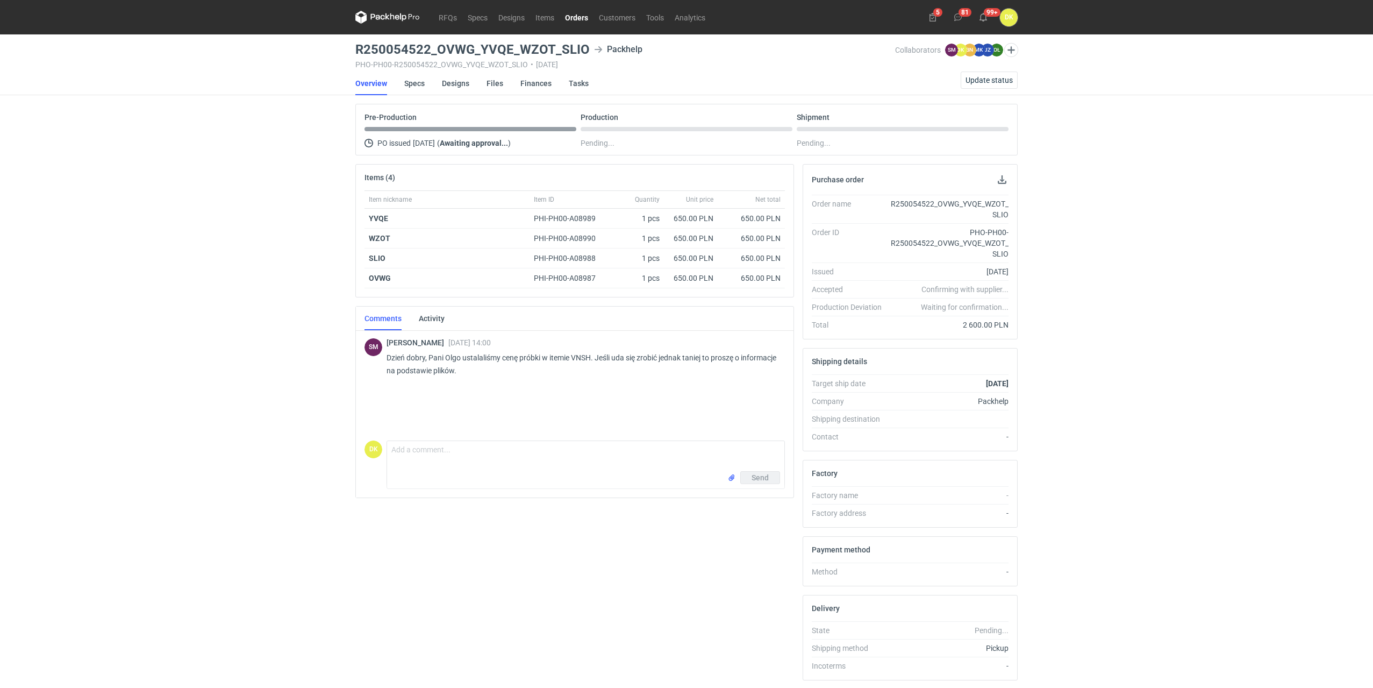
click at [425, 84] on li "Specs" at bounding box center [423, 84] width 38 height 24
click at [411, 83] on link "Specs" at bounding box center [414, 84] width 20 height 24
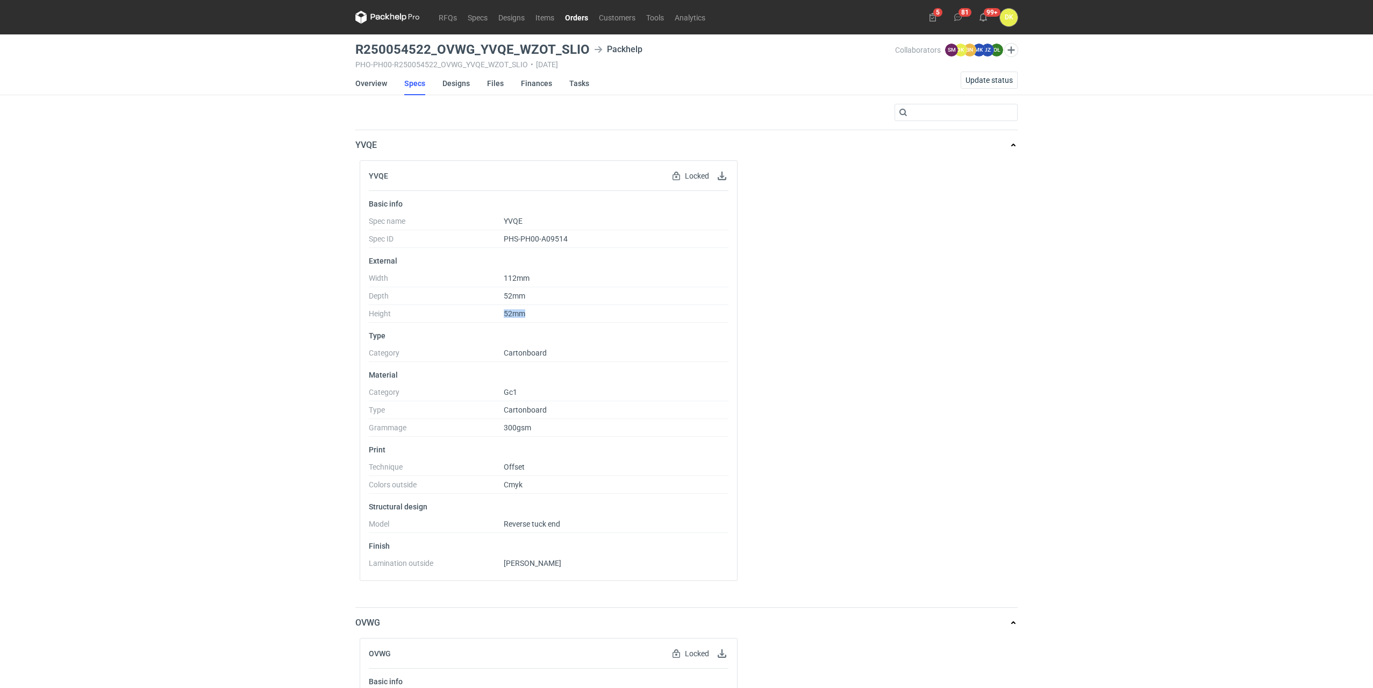
drag, startPoint x: 500, startPoint y: 311, endPoint x: 525, endPoint y: 312, distance: 24.8
click at [525, 312] on dl "Width 112mm Depth 52mm Height 52mm" at bounding box center [549, 298] width 360 height 49
